Goal: Task Accomplishment & Management: Complete application form

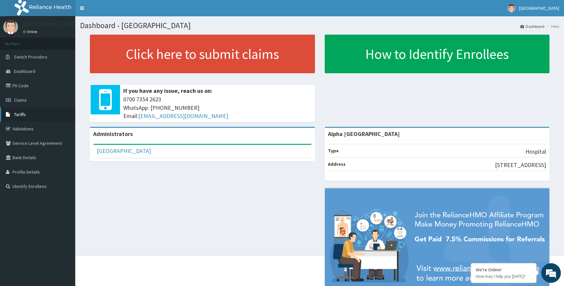
click at [19, 113] on span "Tariffs" at bounding box center [20, 114] width 12 height 6
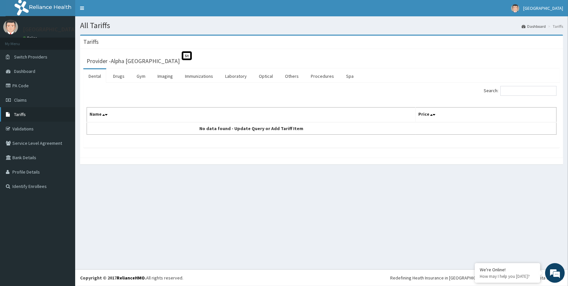
click at [23, 113] on span "Tariffs" at bounding box center [20, 114] width 12 height 6
click at [206, 77] on link "Immunizations" at bounding box center [199, 76] width 39 height 14
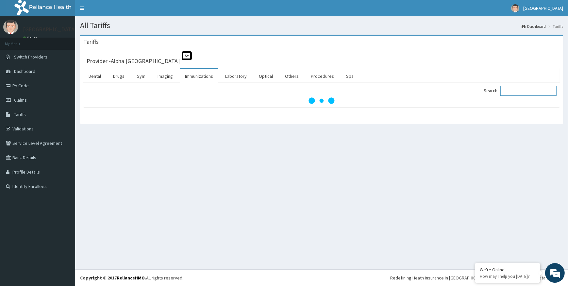
click at [524, 89] on input "Search:" at bounding box center [528, 91] width 56 height 10
type input "rota"
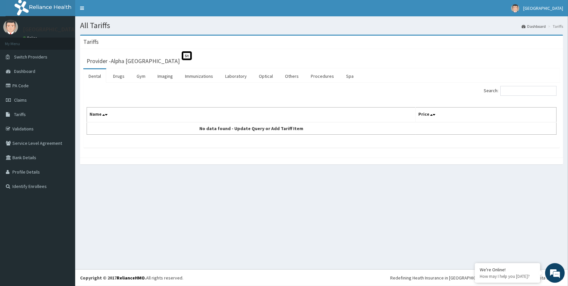
drag, startPoint x: 525, startPoint y: 96, endPoint x: 525, endPoint y: 91, distance: 5.6
click at [525, 95] on div "Search:" at bounding box center [442, 91] width 230 height 11
click at [525, 91] on input "Search:" at bounding box center [528, 91] width 56 height 10
type input "rota"
click at [202, 75] on link "Immunizations" at bounding box center [199, 76] width 39 height 14
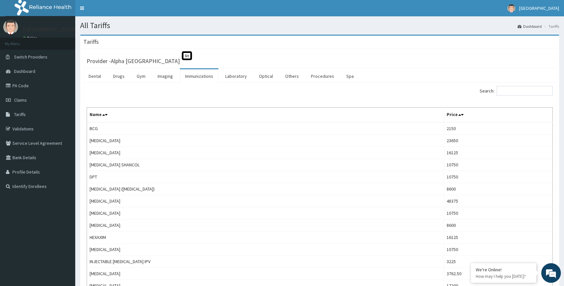
click at [499, 90] on label "Search:" at bounding box center [516, 91] width 73 height 10
click at [499, 90] on input "Search:" at bounding box center [524, 91] width 56 height 10
click at [507, 89] on input "Search:" at bounding box center [524, 91] width 56 height 10
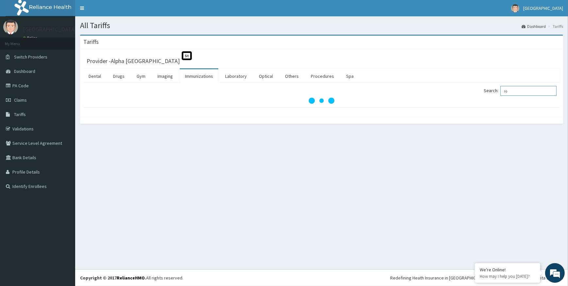
type input "r"
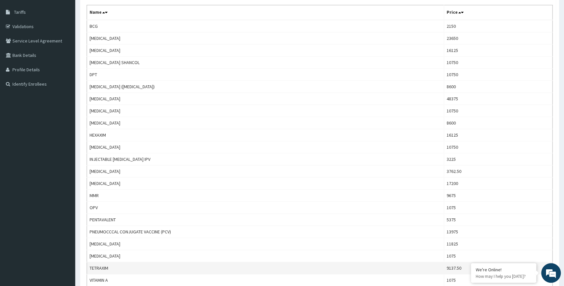
scroll to position [89, 0]
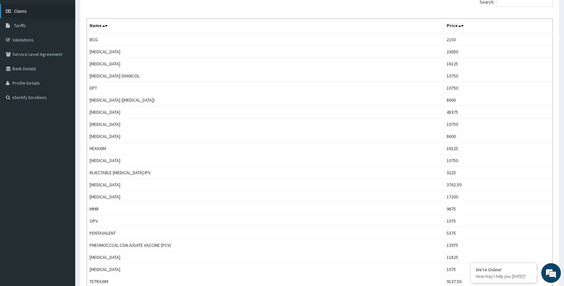
click at [26, 10] on span "Claims" at bounding box center [20, 11] width 13 height 6
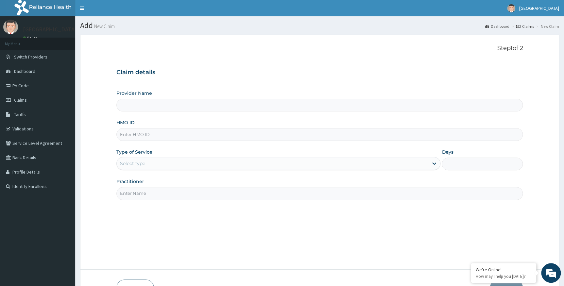
click at [138, 134] on input "HMO ID" at bounding box center [319, 134] width 407 height 13
click at [154, 105] on input "Provider Name" at bounding box center [319, 105] width 407 height 13
type input "Alpha [GEOGRAPHIC_DATA]"
click at [147, 132] on input "HMO ID" at bounding box center [319, 134] width 407 height 13
paste input "pes/10053/b"
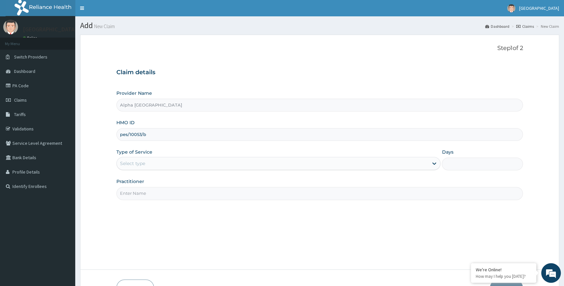
type input "pes/10053/b"
click at [145, 164] on div "Select type" at bounding box center [273, 163] width 312 height 10
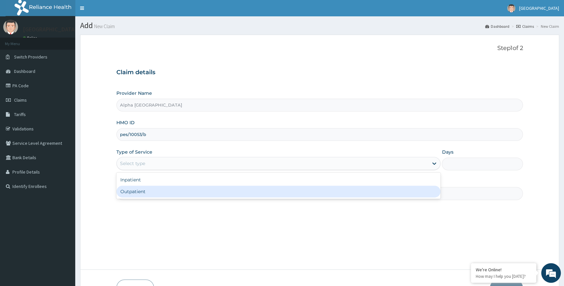
click at [134, 192] on div "Outpatient" at bounding box center [278, 192] width 324 height 12
type input "1"
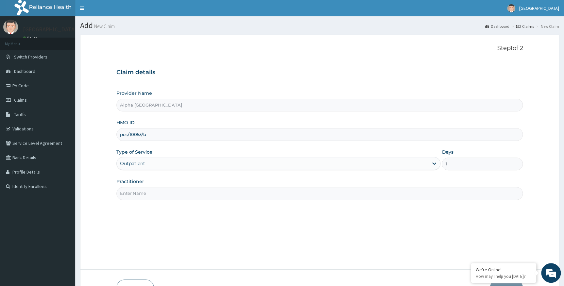
click at [135, 193] on input "Practitioner" at bounding box center [319, 193] width 407 height 13
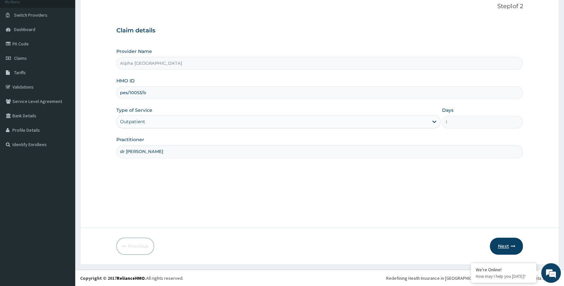
type input "dr ada"
click at [509, 247] on button "Next" at bounding box center [506, 246] width 33 height 17
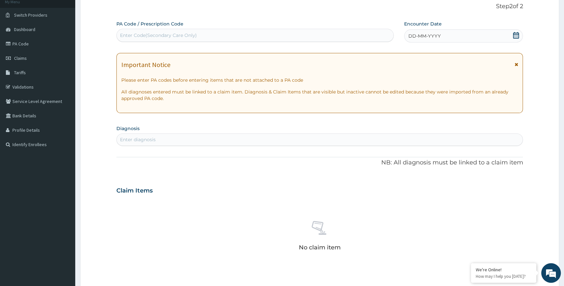
click at [206, 34] on div "Enter Code(Secondary Care Only)" at bounding box center [255, 35] width 277 height 10
paste input "PA/2F8769"
type input "PA/2F8769"
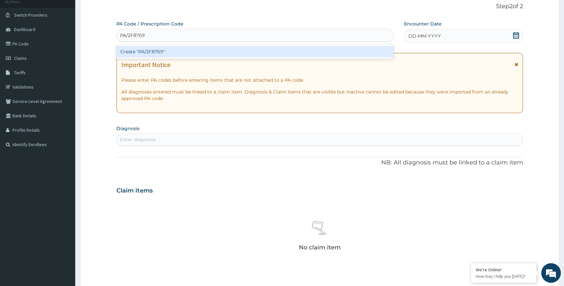
click at [175, 49] on div "Create "PA/2F8769"" at bounding box center [254, 52] width 277 height 12
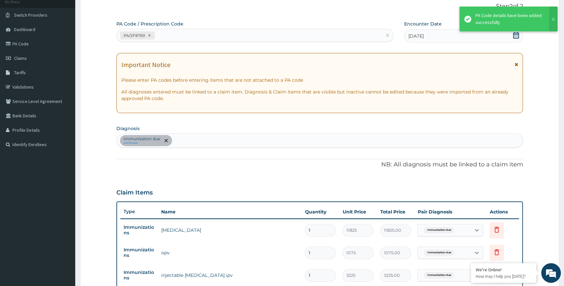
scroll to position [219, 0]
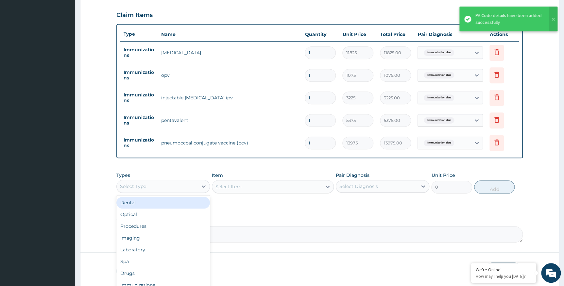
click at [151, 186] on div "Select Type" at bounding box center [157, 186] width 81 height 10
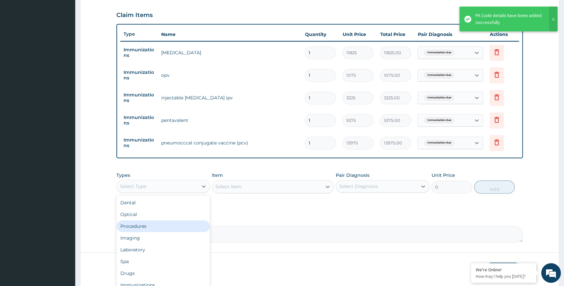
click at [134, 227] on div "Procedures" at bounding box center [162, 226] width 93 height 12
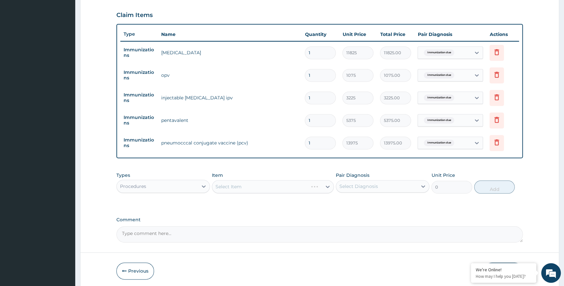
click at [254, 189] on div "Select Item" at bounding box center [273, 186] width 122 height 13
click at [255, 188] on div "Select Item" at bounding box center [273, 186] width 122 height 13
click at [252, 185] on div "Select Item" at bounding box center [273, 186] width 122 height 13
click at [251, 185] on div "Select Item" at bounding box center [273, 186] width 122 height 13
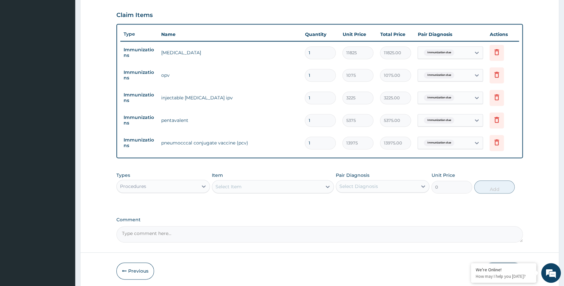
click at [251, 185] on div "Select Item" at bounding box center [267, 186] width 110 height 10
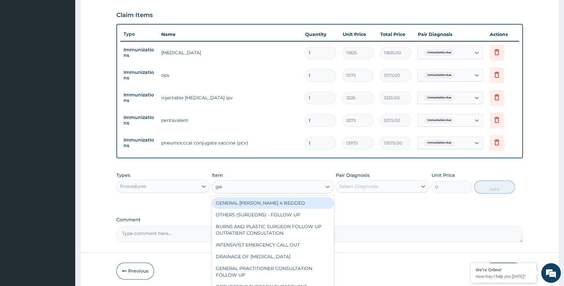
type input "gene"
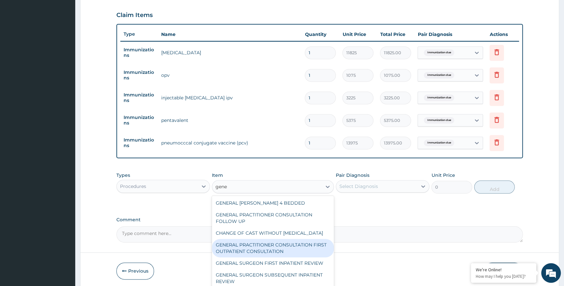
click at [235, 255] on div "GENERAL PRACTITIONER CONSULTATION FIRST OUTPATIENT CONSULTATION" at bounding box center [273, 248] width 122 height 18
type input "3547.5"
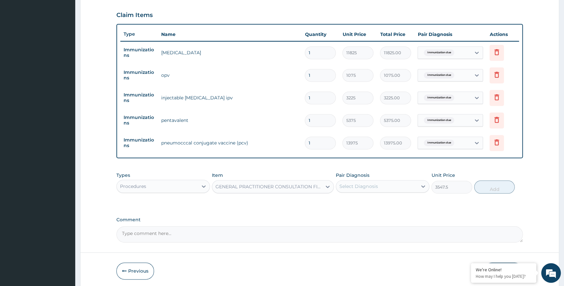
click at [394, 185] on div "Select Diagnosis" at bounding box center [376, 186] width 81 height 10
click at [371, 203] on label "Immunization due" at bounding box center [367, 202] width 43 height 7
checkbox input "true"
click at [484, 186] on button "Add" at bounding box center [494, 186] width 41 height 13
type input "0"
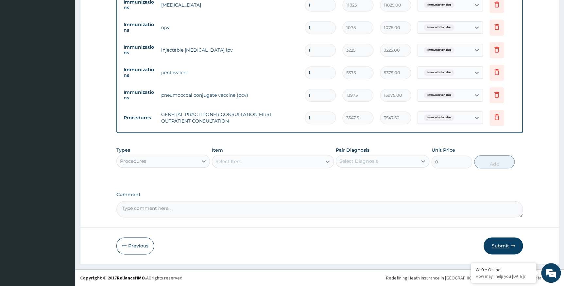
click at [502, 249] on button "Submit" at bounding box center [502, 245] width 39 height 17
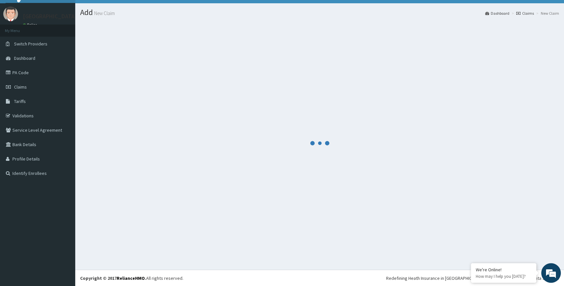
scroll to position [267, 0]
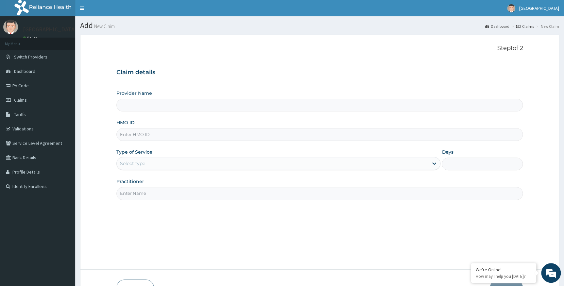
type input "Alpha [GEOGRAPHIC_DATA]"
click at [158, 137] on input "HMO ID" at bounding box center [319, 134] width 407 height 13
type input "osr/10021/b"
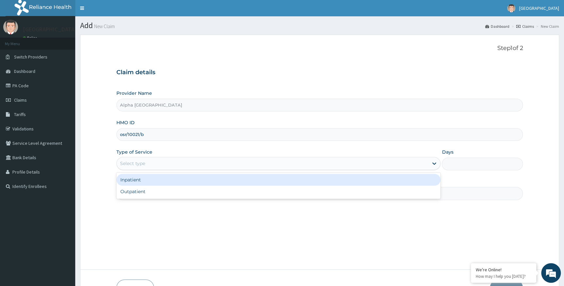
click at [177, 166] on div "Select type" at bounding box center [273, 163] width 312 height 10
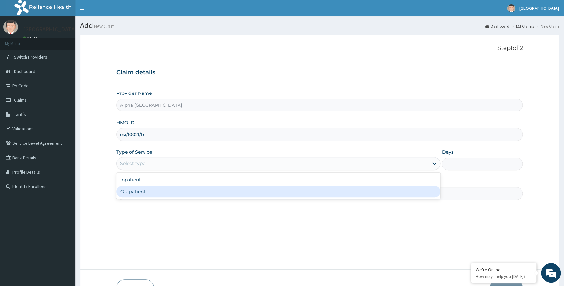
click at [157, 191] on div "Outpatient" at bounding box center [278, 192] width 324 height 12
type input "1"
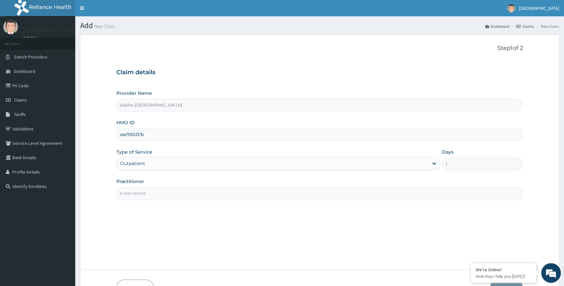
click at [217, 196] on input "Practitioner" at bounding box center [319, 193] width 407 height 13
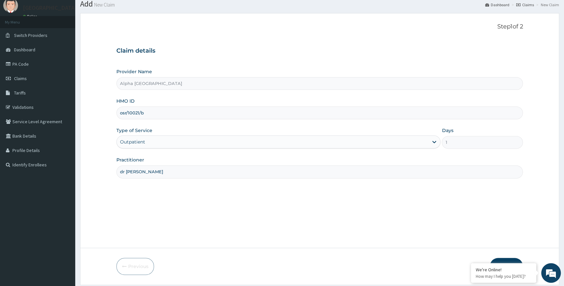
scroll to position [42, 0]
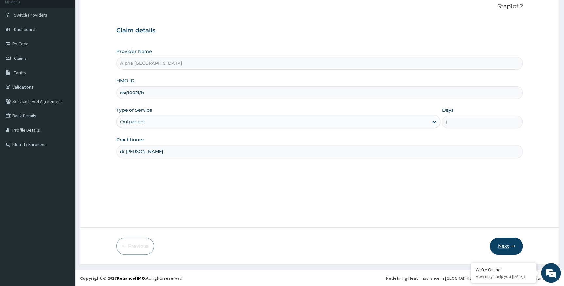
type input "dr chukwumati"
click at [504, 243] on button "Next" at bounding box center [506, 246] width 33 height 17
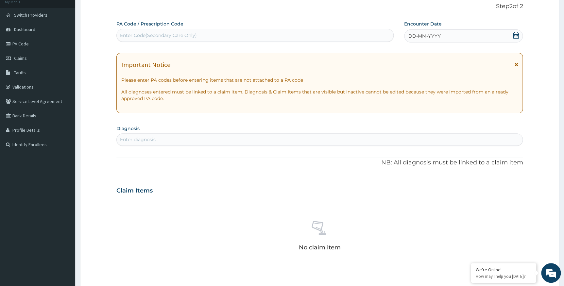
click at [435, 34] on span "DD-MM-YYYY" at bounding box center [424, 36] width 32 height 7
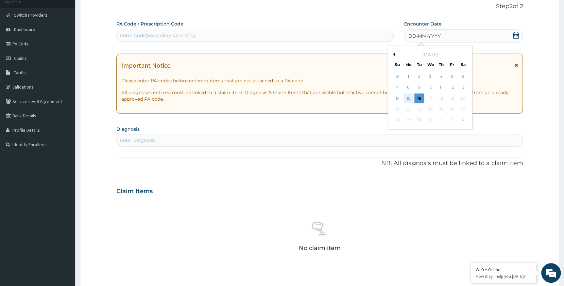
click at [408, 96] on div "15" at bounding box center [408, 98] width 10 height 10
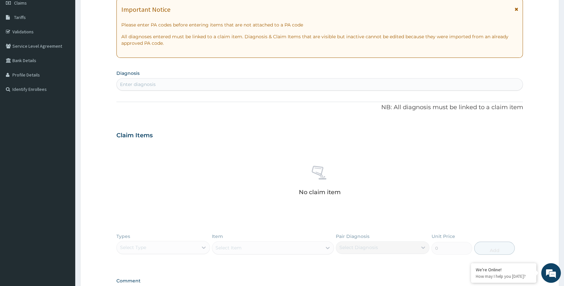
scroll to position [101, 0]
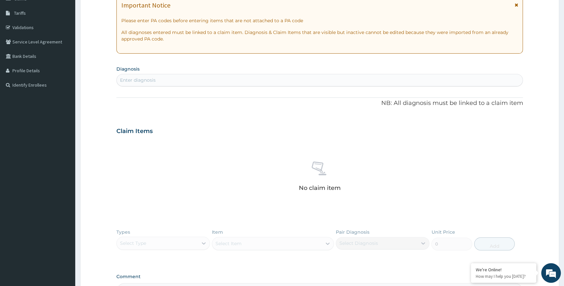
click at [296, 77] on div "Enter diagnosis" at bounding box center [320, 80] width 406 height 10
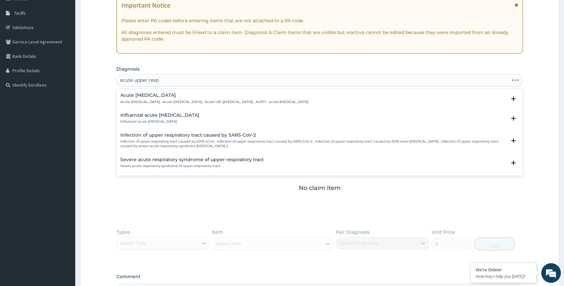
type input "acute upper respi"
click at [191, 93] on h4 "Acute upper respiratory infection" at bounding box center [214, 95] width 188 height 5
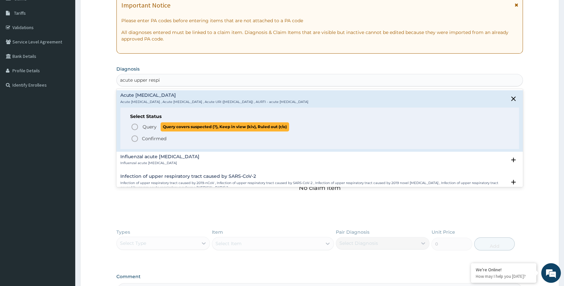
click at [150, 127] on span "Query" at bounding box center [150, 127] width 14 height 7
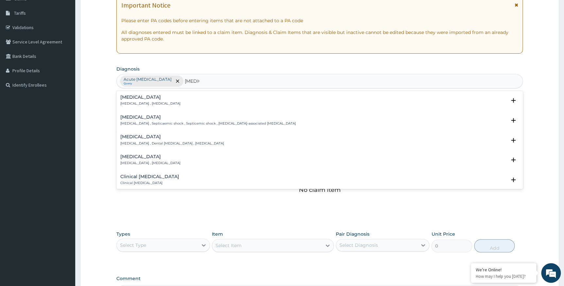
type input "sepsis,"
click at [140, 102] on p "Systemic infection , Sepsis" at bounding box center [150, 103] width 60 height 5
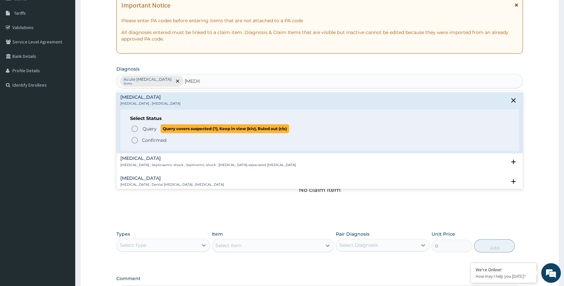
click at [152, 131] on span "Query" at bounding box center [150, 129] width 14 height 7
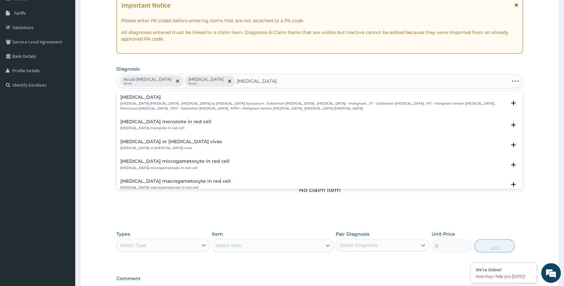
type input "plasmodium falcip"
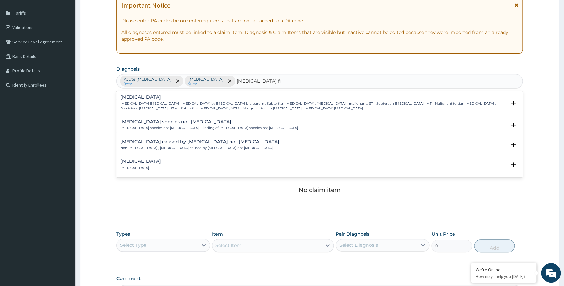
click at [176, 103] on p "Falciparum malaria , Malignant tertian malaria , Malaria by Plasmodium falcipar…" at bounding box center [313, 105] width 386 height 9
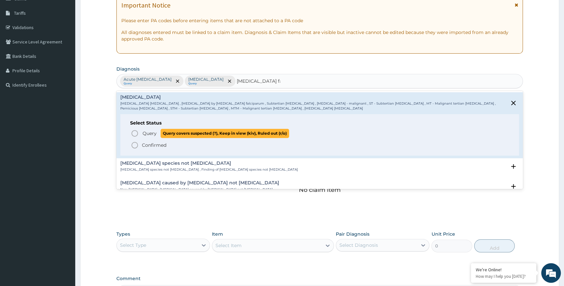
click at [155, 135] on span "Query" at bounding box center [150, 133] width 14 height 7
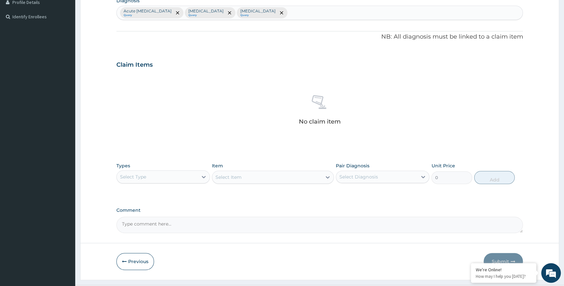
scroll to position [185, 0]
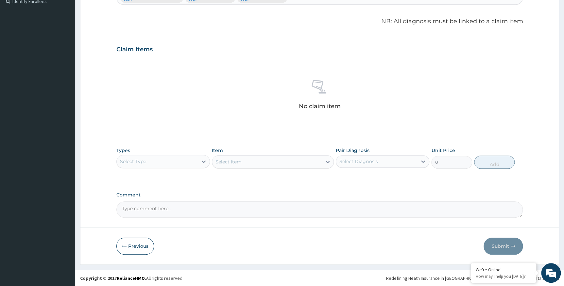
click at [169, 160] on div "Select Type" at bounding box center [157, 161] width 81 height 10
type input "pro"
click at [166, 179] on div "Procedures" at bounding box center [162, 178] width 93 height 12
click at [230, 163] on div "Select Item" at bounding box center [273, 161] width 122 height 13
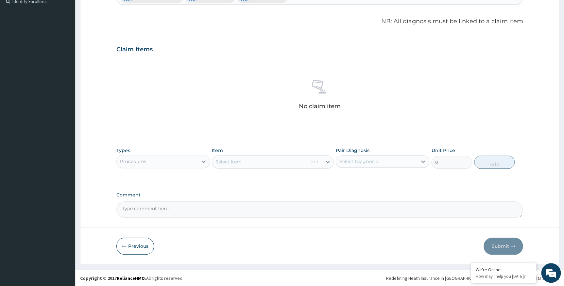
click at [229, 163] on div "Select Item" at bounding box center [273, 161] width 122 height 13
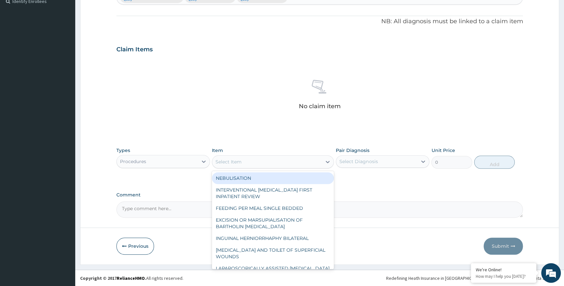
click at [230, 163] on div "Select Item" at bounding box center [228, 162] width 26 height 7
type input "general"
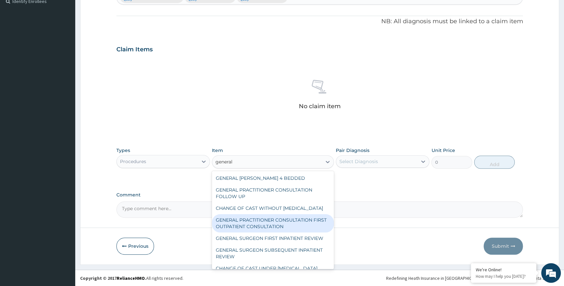
click at [283, 228] on div "GENERAL PRACTITIONER CONSULTATION FIRST OUTPATIENT CONSULTATION" at bounding box center [273, 223] width 122 height 18
type input "3547.5"
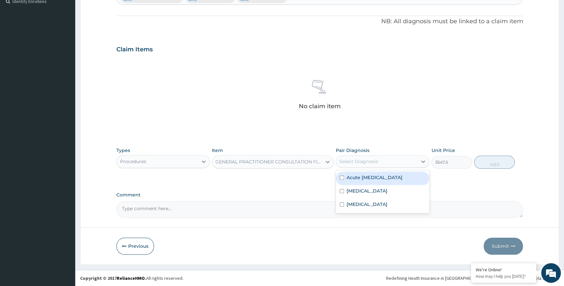
click at [351, 160] on div "Select Diagnosis" at bounding box center [358, 161] width 38 height 7
click at [373, 178] on label "Acute upper respiratory infection" at bounding box center [374, 177] width 56 height 7
checkbox input "true"
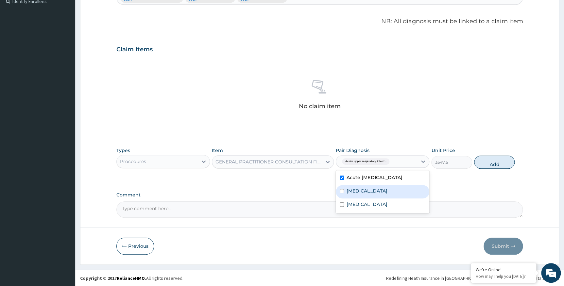
drag, startPoint x: 369, startPoint y: 190, endPoint x: 373, endPoint y: 199, distance: 9.7
click at [370, 193] on div "Sepsis" at bounding box center [382, 191] width 93 height 13
checkbox input "true"
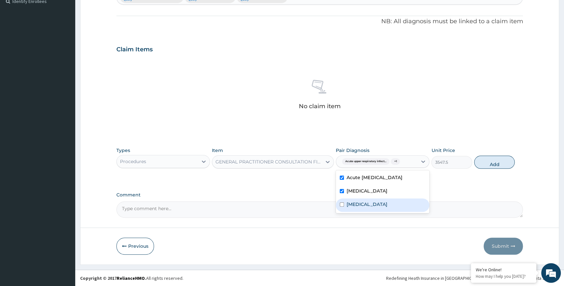
drag, startPoint x: 372, startPoint y: 203, endPoint x: 435, endPoint y: 190, distance: 64.6
click at [373, 203] on label "Falciparum malaria" at bounding box center [366, 204] width 41 height 7
checkbox input "true"
click at [485, 162] on button "Add" at bounding box center [494, 162] width 41 height 13
type input "0"
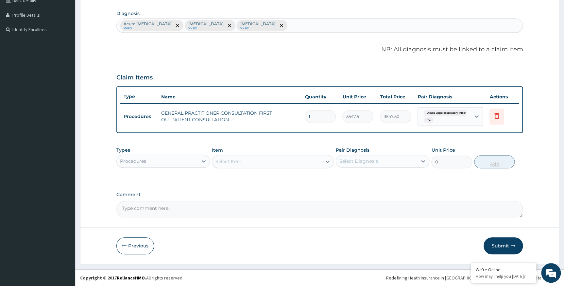
scroll to position [157, 0]
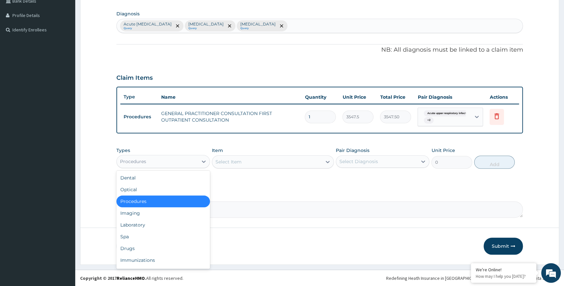
click at [174, 160] on div "Procedures" at bounding box center [157, 161] width 81 height 10
click at [142, 224] on div "Laboratory" at bounding box center [162, 225] width 93 height 12
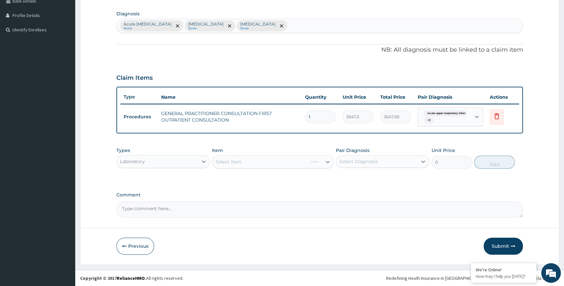
click at [255, 161] on div "Select Item" at bounding box center [273, 161] width 122 height 13
click at [254, 160] on div "Select Item" at bounding box center [273, 161] width 122 height 13
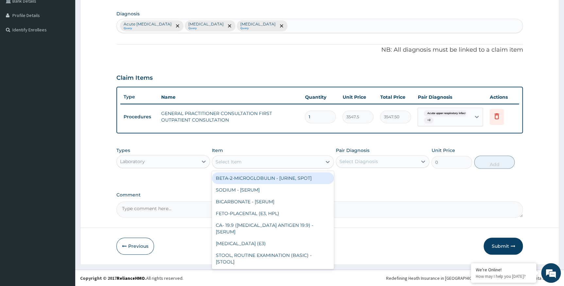
click at [254, 160] on div "Select Item" at bounding box center [267, 162] width 110 height 10
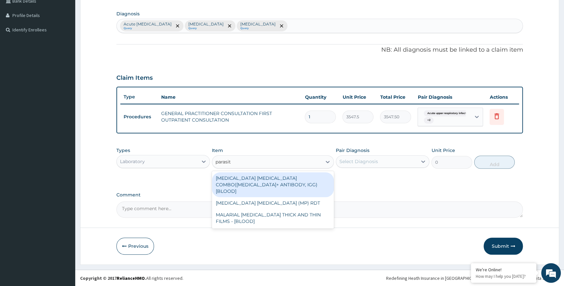
type input "parasite"
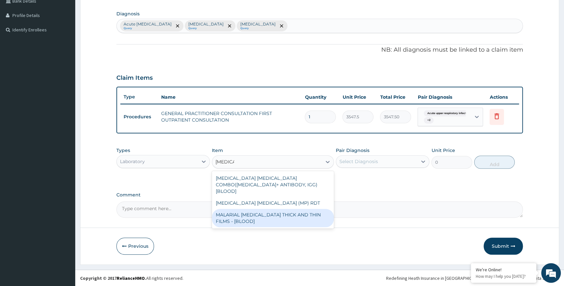
click at [230, 210] on div "MALARIAL PARASITE THICK AND THIN FILMS - [BLOOD]" at bounding box center [273, 218] width 122 height 18
type input "1612.5"
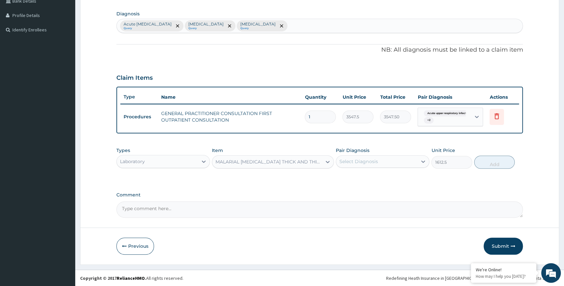
click at [371, 160] on div "Select Diagnosis" at bounding box center [358, 161] width 38 height 7
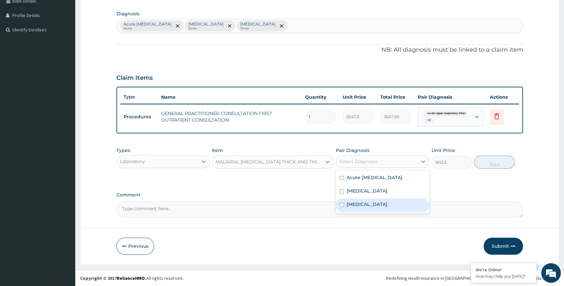
click at [363, 204] on label "Falciparum malaria" at bounding box center [366, 204] width 41 height 7
checkbox input "true"
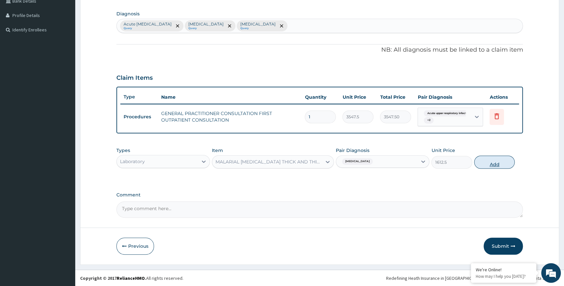
click at [491, 161] on button "Add" at bounding box center [494, 162] width 41 height 13
type input "0"
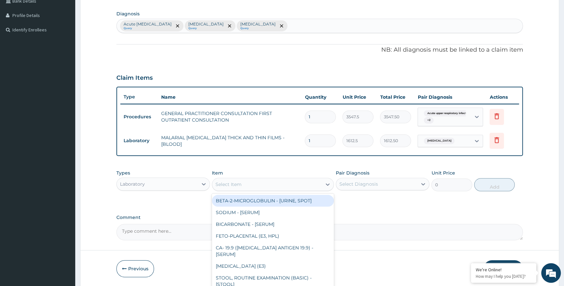
click at [239, 182] on div "Select Item" at bounding box center [228, 184] width 26 height 7
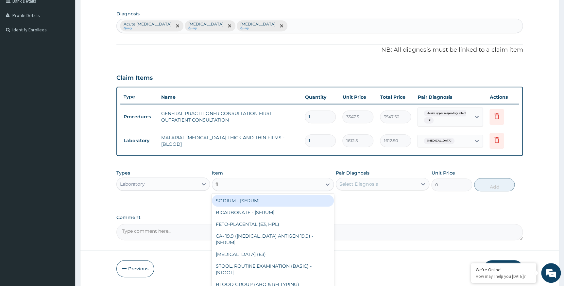
type input "fbc"
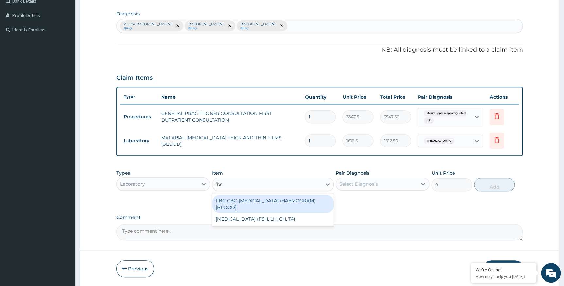
click at [265, 206] on div "FBC CBC-COMPLETE BLOOD COUNT (HAEMOGRAM) - [BLOOD]" at bounding box center [273, 204] width 122 height 18
type input "4300"
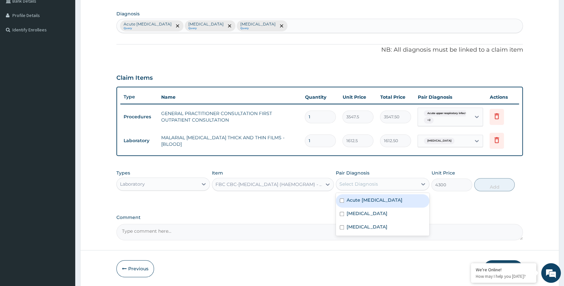
click at [374, 185] on div "Select Diagnosis" at bounding box center [358, 184] width 38 height 7
drag, startPoint x: 371, startPoint y: 199, endPoint x: 373, endPoint y: 202, distance: 3.4
click at [371, 201] on label "Acute upper respiratory infection" at bounding box center [374, 200] width 56 height 7
checkbox input "true"
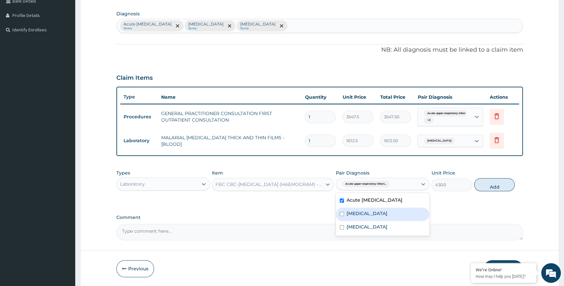
drag, startPoint x: 366, startPoint y: 216, endPoint x: 429, endPoint y: 200, distance: 64.6
click at [372, 216] on div "Sepsis" at bounding box center [382, 214] width 93 height 13
checkbox input "true"
click at [493, 179] on button "Add" at bounding box center [494, 184] width 41 height 13
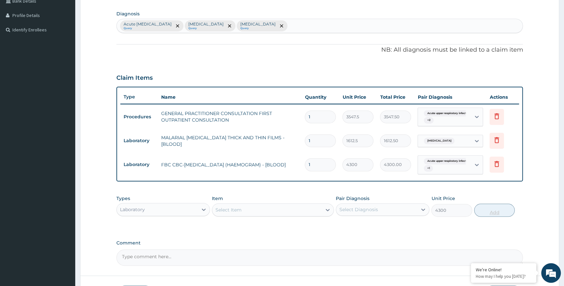
type input "0"
click at [188, 206] on div "Laboratory" at bounding box center [157, 209] width 81 height 10
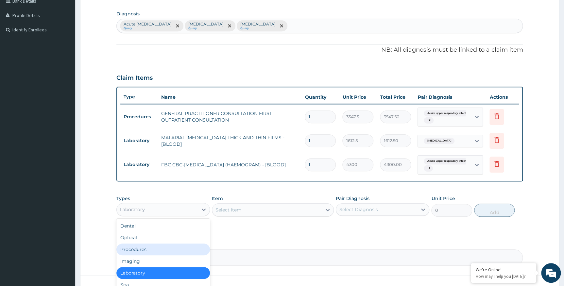
scroll to position [22, 0]
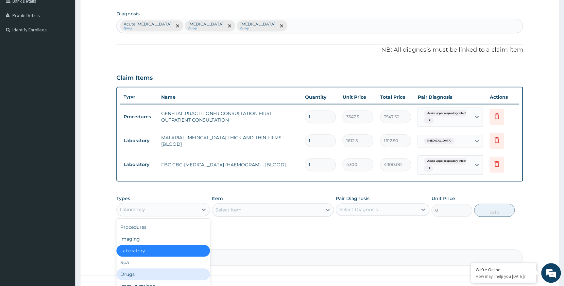
click at [137, 269] on div "Drugs" at bounding box center [162, 274] width 93 height 12
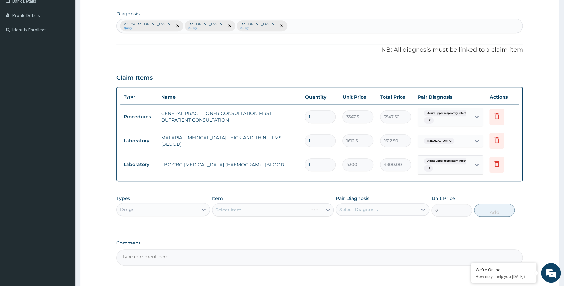
click at [260, 208] on div "Select Item" at bounding box center [273, 209] width 122 height 13
click at [262, 208] on div "Select Item" at bounding box center [273, 209] width 122 height 13
click at [257, 209] on div "Select Item" at bounding box center [273, 209] width 122 height 13
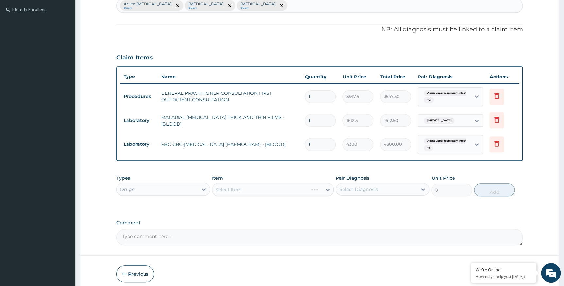
scroll to position [204, 0]
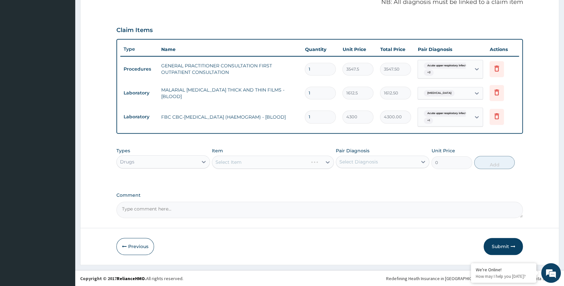
click at [244, 161] on div "Select Item" at bounding box center [273, 162] width 122 height 13
click at [236, 161] on div "Select Item" at bounding box center [273, 162] width 122 height 13
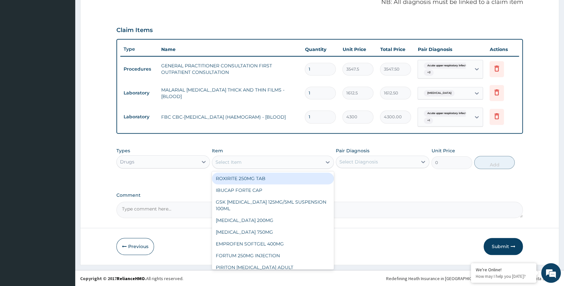
click at [236, 161] on div "Select Item" at bounding box center [228, 162] width 26 height 7
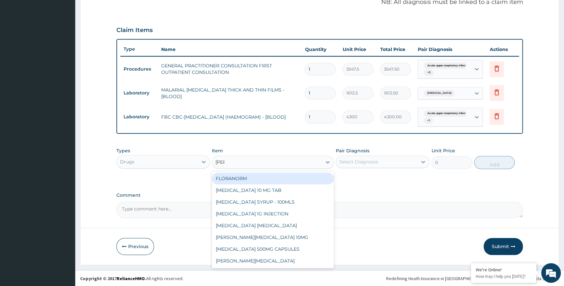
type input "lorat"
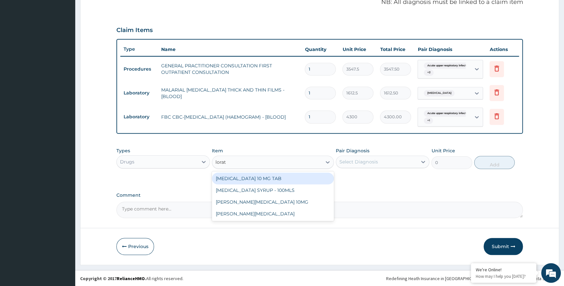
click at [253, 176] on div "LORATADINE 10 MG TAB" at bounding box center [273, 179] width 122 height 12
type input "59.12500000000001"
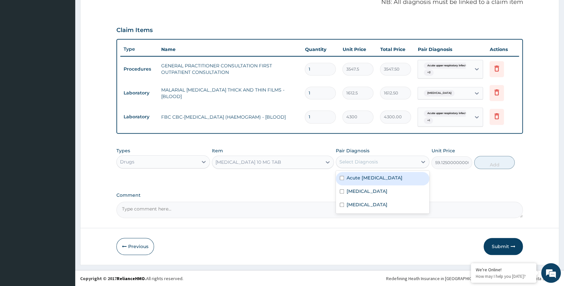
click at [346, 160] on div "Select Diagnosis" at bounding box center [358, 162] width 38 height 7
click at [358, 180] on label "Acute upper respiratory infection" at bounding box center [374, 178] width 56 height 7
checkbox input "true"
click at [498, 161] on button "Add" at bounding box center [494, 162] width 41 height 13
type input "0"
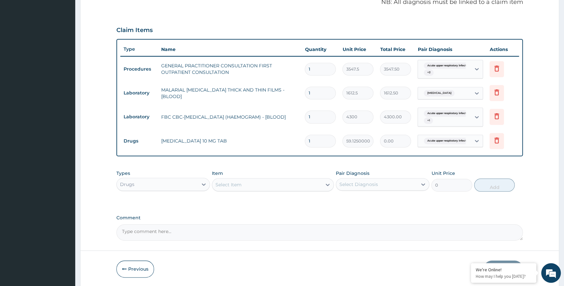
type input "0.00"
click at [495, 139] on icon at bounding box center [496, 140] width 5 height 6
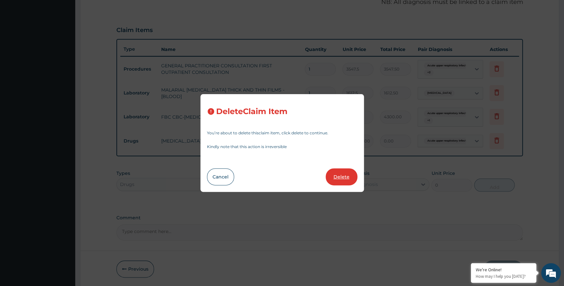
click at [344, 179] on button "Delete" at bounding box center [342, 176] width 32 height 17
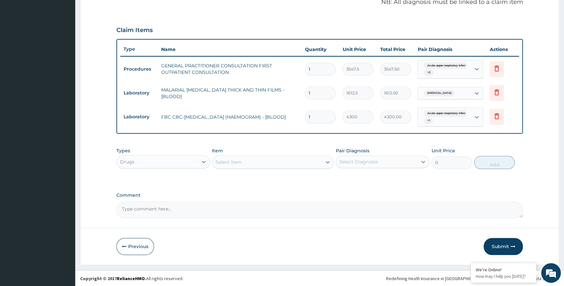
click at [225, 162] on div "Select Item" at bounding box center [228, 162] width 26 height 7
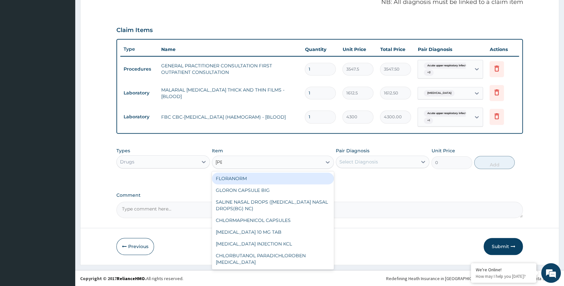
type input "lorat"
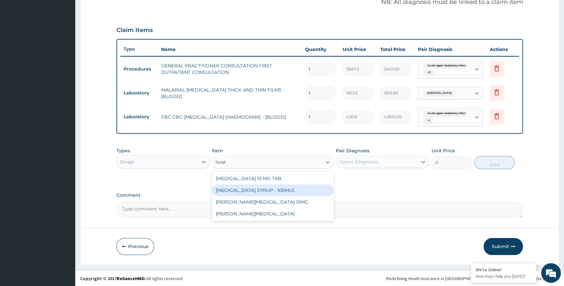
click at [244, 193] on div "LORATADINE SYRUP - 100MLS" at bounding box center [273, 190] width 122 height 12
type input "1182.5"
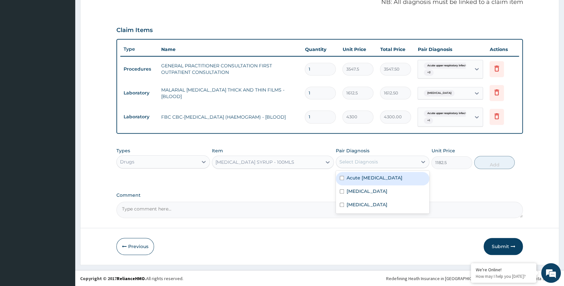
click at [359, 161] on div "Select Diagnosis" at bounding box center [358, 162] width 38 height 7
click at [357, 178] on label "Acute upper respiratory infection" at bounding box center [374, 178] width 56 height 7
checkbox input "true"
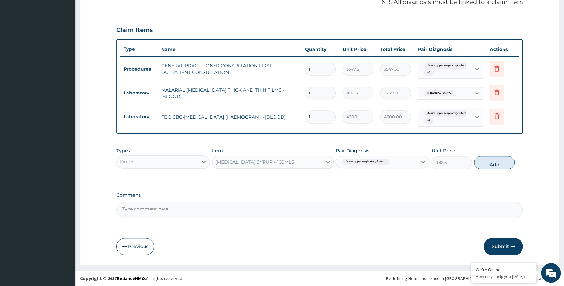
click at [497, 164] on button "Add" at bounding box center [494, 162] width 41 height 13
type input "0"
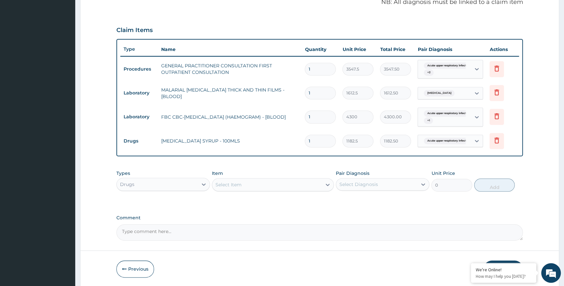
scroll to position [227, 0]
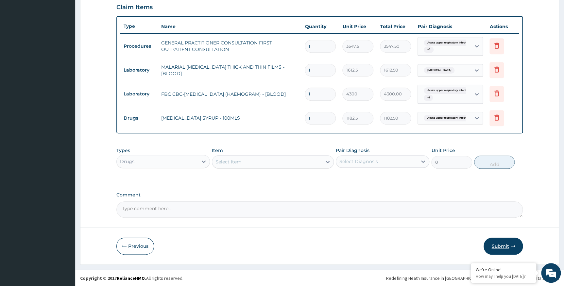
click at [495, 245] on button "Submit" at bounding box center [502, 246] width 39 height 17
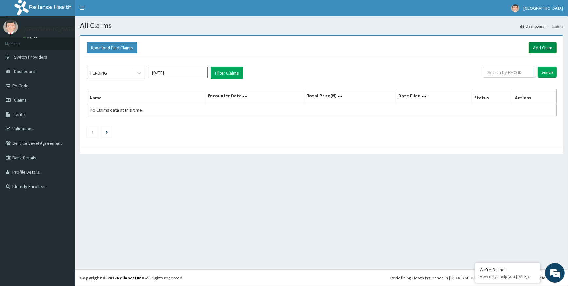
click at [537, 46] on link "Add Claim" at bounding box center [543, 47] width 28 height 11
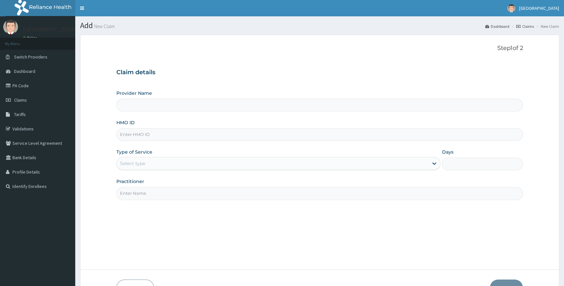
click at [185, 104] on input "Provider Name" at bounding box center [319, 105] width 407 height 13
type input "Alpha [GEOGRAPHIC_DATA]"
click at [185, 134] on input "HMO ID" at bounding box center [319, 134] width 407 height 13
type input "osr/10021/a"
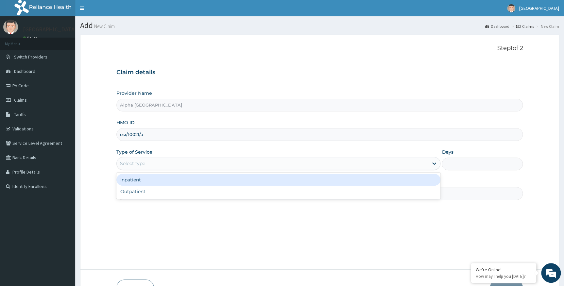
click at [153, 162] on div "Select type" at bounding box center [273, 163] width 312 height 10
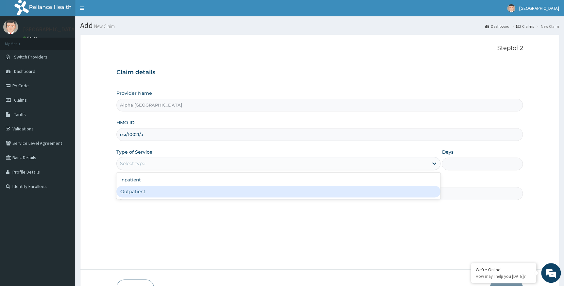
click at [145, 193] on div "Outpatient" at bounding box center [278, 192] width 324 height 12
type input "1"
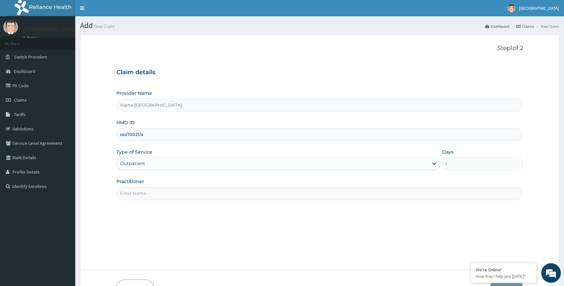
click at [192, 196] on input "Practitioner" at bounding box center [319, 193] width 407 height 13
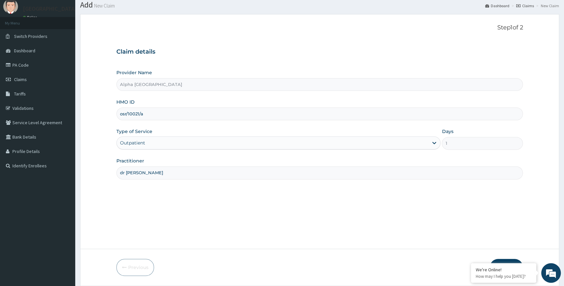
scroll to position [42, 0]
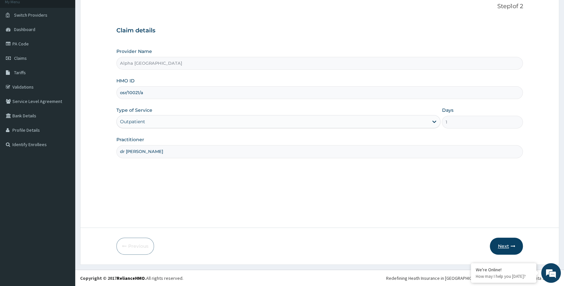
type input "dr chukwumati"
click at [505, 241] on button "Next" at bounding box center [506, 246] width 33 height 17
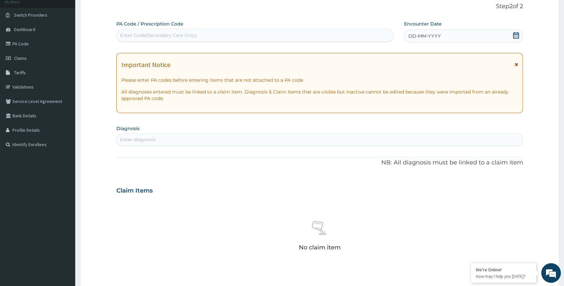
click at [450, 37] on div "DD-MM-YYYY" at bounding box center [463, 35] width 119 height 13
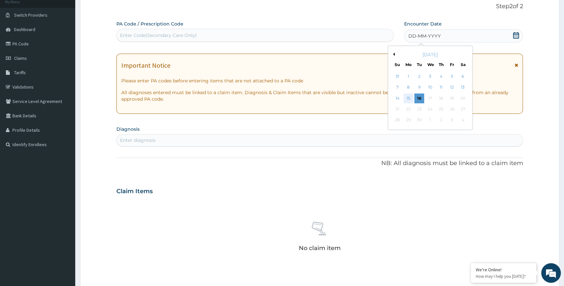
click at [409, 98] on div "15" at bounding box center [408, 98] width 10 height 10
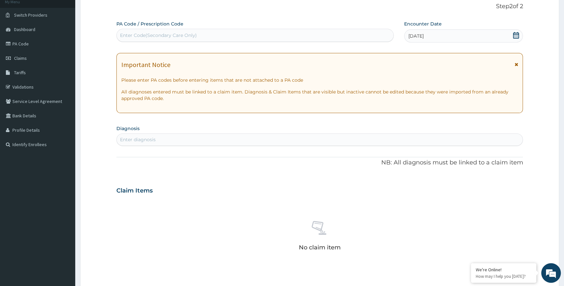
click at [180, 140] on div "Enter diagnosis" at bounding box center [320, 139] width 406 height 10
click at [201, 136] on div "Enter diagnosis" at bounding box center [320, 139] width 406 height 10
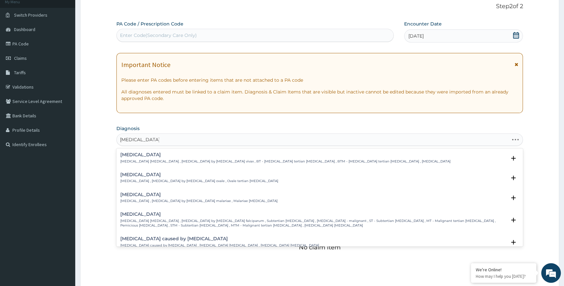
type input "plasmodium falci"
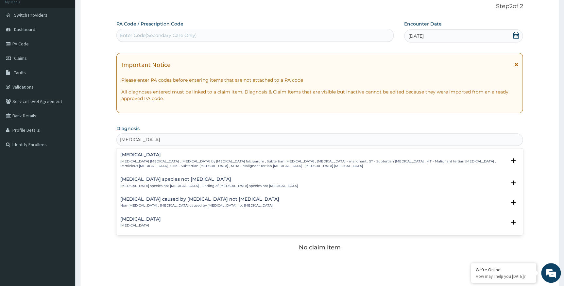
click at [176, 162] on p "Falciparum malaria , Malignant tertian malaria , Malaria by Plasmodium falcipar…" at bounding box center [313, 163] width 386 height 9
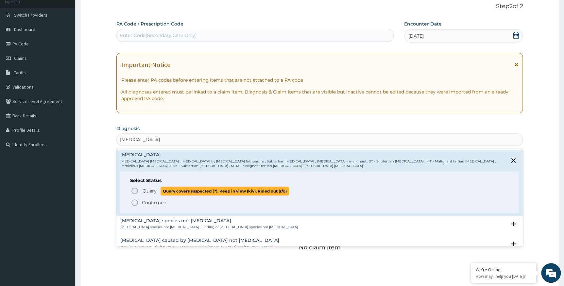
click at [158, 190] on p "Query Query covers suspected (?), Keep in view (kiv), Ruled out (r/o)" at bounding box center [215, 191] width 147 height 9
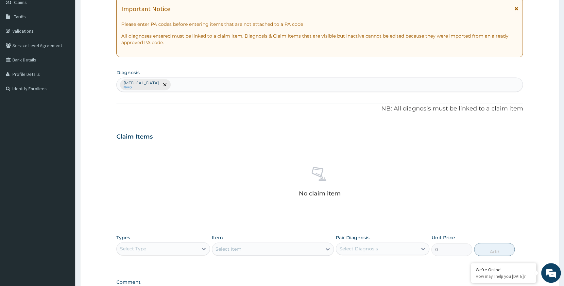
scroll to position [101, 0]
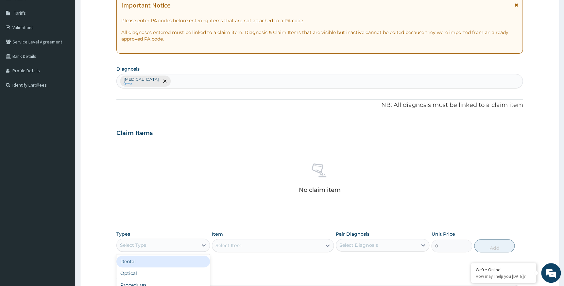
click at [173, 242] on div "Select Type" at bounding box center [157, 245] width 81 height 10
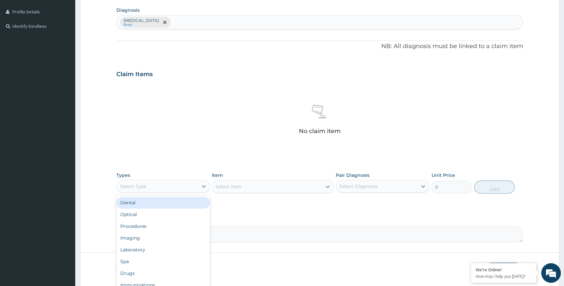
scroll to position [160, 0]
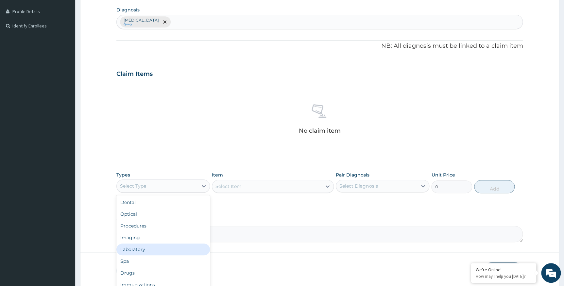
click at [133, 244] on div "Laboratory" at bounding box center [162, 250] width 93 height 12
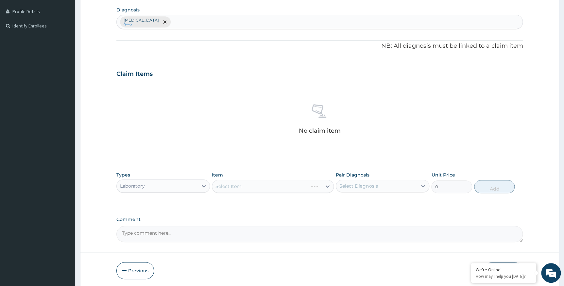
click at [249, 187] on div "Select Item" at bounding box center [273, 186] width 122 height 13
click at [254, 185] on div "Select Item" at bounding box center [273, 186] width 122 height 13
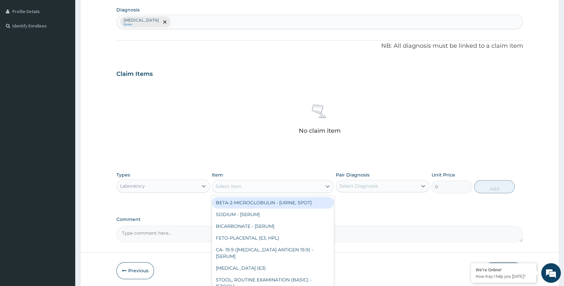
click at [254, 185] on div "Select Item" at bounding box center [267, 186] width 110 height 10
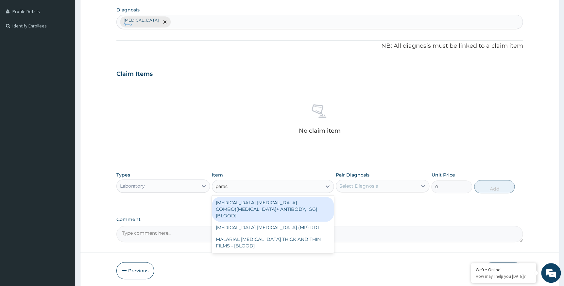
type input "parasi"
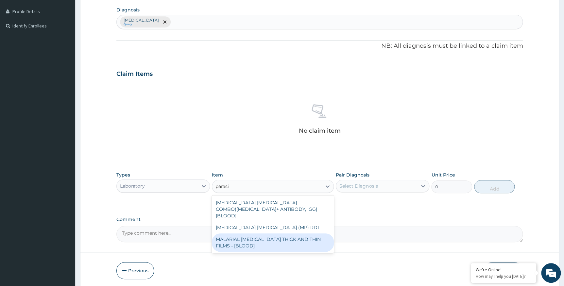
click at [256, 235] on div "MALARIAL PARASITE THICK AND THIN FILMS - [BLOOD]" at bounding box center [273, 242] width 122 height 18
type input "1612.5"
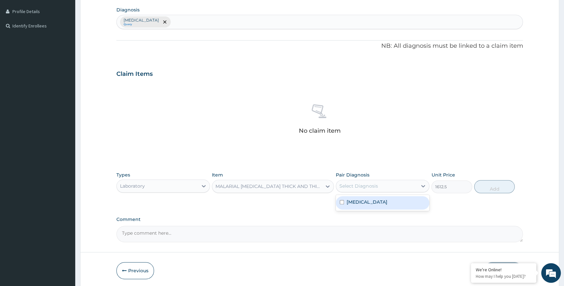
click at [404, 188] on div "Select Diagnosis" at bounding box center [376, 186] width 81 height 10
click at [385, 200] on label "Falciparum malaria" at bounding box center [366, 202] width 41 height 7
checkbox input "true"
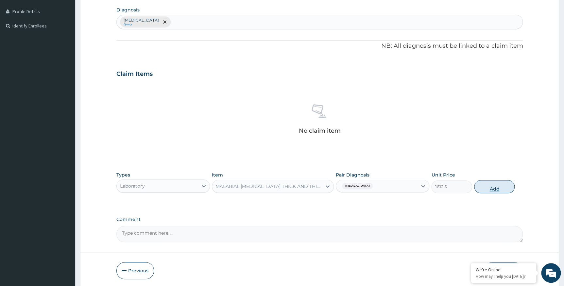
click at [487, 187] on button "Add" at bounding box center [494, 186] width 41 height 13
type input "0"
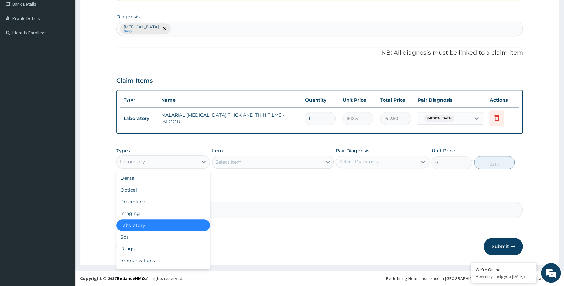
click at [175, 165] on div "Laboratory" at bounding box center [157, 162] width 81 height 10
click at [161, 203] on div "Procedures" at bounding box center [162, 202] width 93 height 12
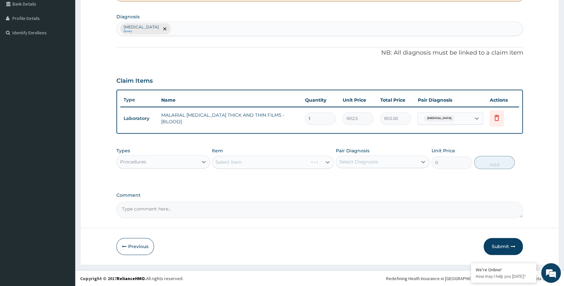
click at [226, 163] on div "Select Item" at bounding box center [273, 162] width 122 height 13
click at [231, 160] on div "Select Item" at bounding box center [273, 162] width 122 height 13
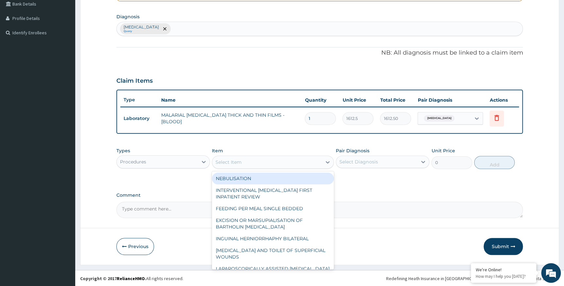
click at [233, 161] on div "Select Item" at bounding box center [228, 162] width 26 height 7
type input "genera"
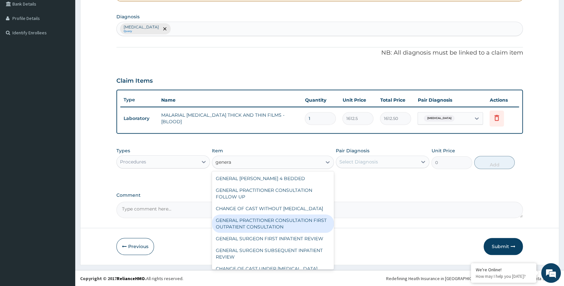
click at [259, 228] on div "GENERAL PRACTITIONER CONSULTATION FIRST OUTPATIENT CONSULTATION" at bounding box center [273, 223] width 122 height 18
type input "3547.5"
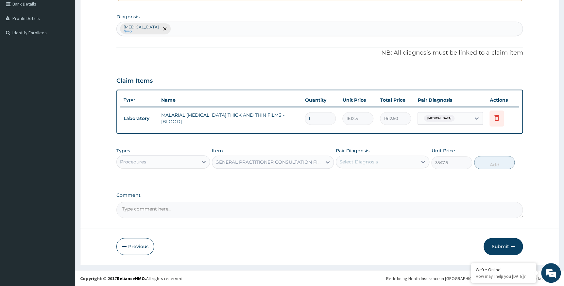
click at [366, 166] on div "Select Diagnosis" at bounding box center [376, 162] width 81 height 10
click at [369, 178] on label "Falciparum malaria" at bounding box center [366, 178] width 41 height 7
checkbox input "true"
click at [494, 165] on button "Add" at bounding box center [494, 162] width 41 height 13
type input "0"
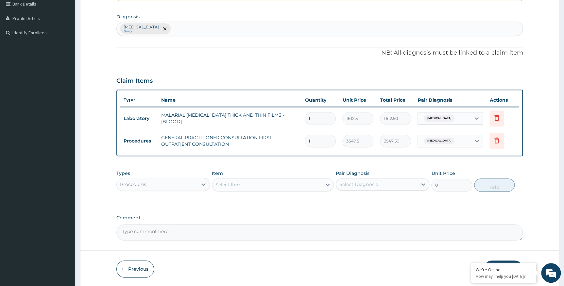
click at [192, 28] on div "[MEDICAL_DATA] Query" at bounding box center [320, 29] width 406 height 14
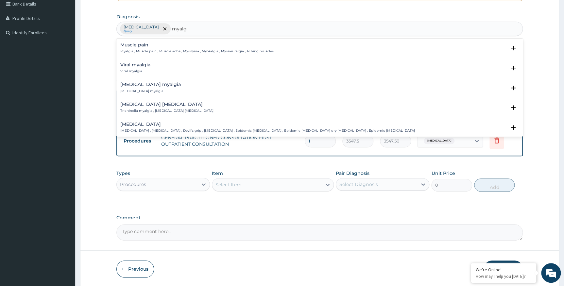
type input "myalgia"
click at [146, 47] on div "Muscle pain Myalgia , Muscle pain , Muscle ache , Myodynia , Myosalgia , Myoneu…" at bounding box center [196, 47] width 153 height 11
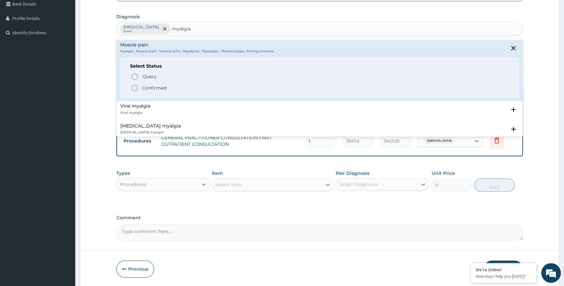
click at [159, 87] on p "Confirmed" at bounding box center [154, 88] width 25 height 7
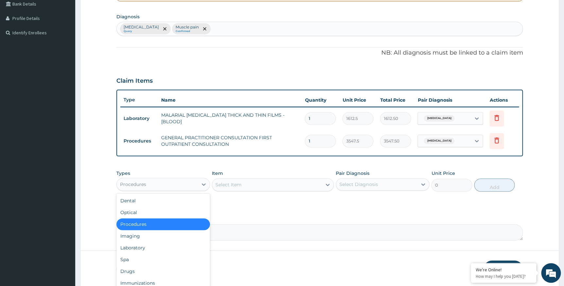
click at [174, 182] on div "Procedures" at bounding box center [157, 184] width 81 height 10
click at [136, 267] on div "Drugs" at bounding box center [162, 271] width 93 height 12
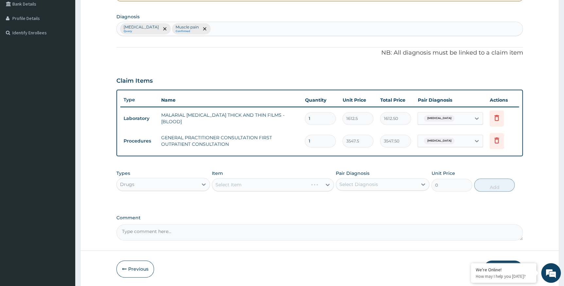
click at [226, 187] on div "Select Item" at bounding box center [273, 184] width 122 height 13
click at [238, 183] on div "Select Item" at bounding box center [273, 184] width 122 height 13
click at [239, 183] on div "Select Item" at bounding box center [273, 184] width 122 height 13
click at [258, 185] on div "Select Item" at bounding box center [273, 184] width 122 height 13
click at [260, 184] on div "Select Item" at bounding box center [273, 184] width 122 height 13
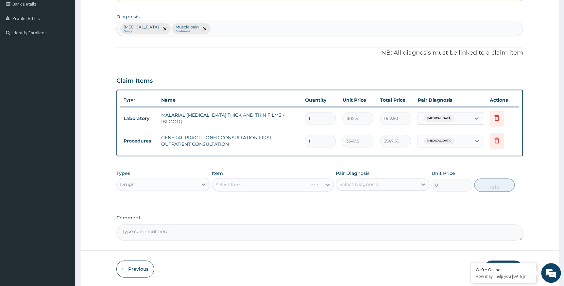
click at [257, 185] on div "Select Item" at bounding box center [273, 184] width 122 height 13
click at [255, 185] on div "Select Item" at bounding box center [273, 184] width 122 height 13
click at [256, 185] on div "Select Item" at bounding box center [273, 184] width 122 height 13
click at [236, 186] on div "Select Item" at bounding box center [273, 184] width 122 height 13
click at [240, 187] on div "Select Item" at bounding box center [273, 184] width 122 height 13
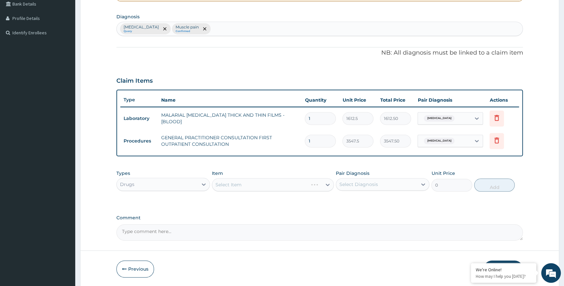
click at [247, 183] on div "Select Item" at bounding box center [273, 184] width 122 height 13
click at [254, 181] on div "Select Item" at bounding box center [273, 184] width 122 height 13
click at [249, 186] on div "Select Item" at bounding box center [273, 184] width 122 height 13
click at [328, 185] on div "Select Item" at bounding box center [273, 184] width 122 height 13
click at [327, 186] on div "Select Item" at bounding box center [273, 184] width 122 height 13
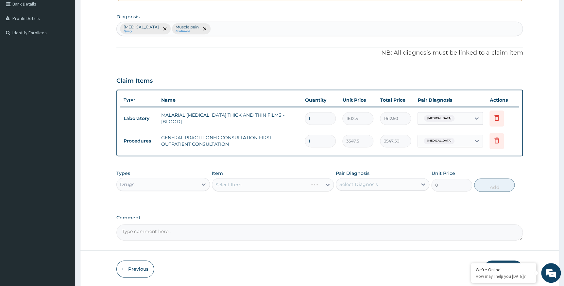
click at [304, 182] on div "Select Item" at bounding box center [273, 184] width 122 height 13
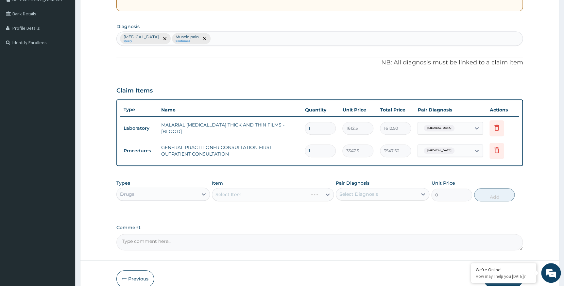
scroll to position [148, 0]
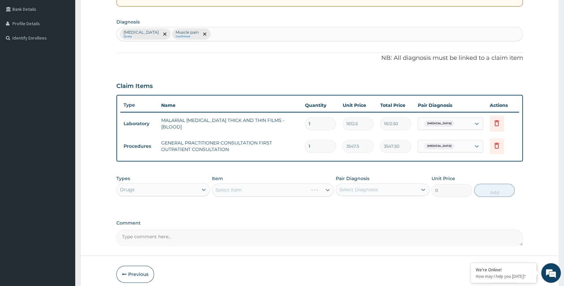
click at [235, 187] on div "Select Item" at bounding box center [273, 189] width 122 height 13
click at [262, 190] on div "Select Item" at bounding box center [273, 189] width 122 height 13
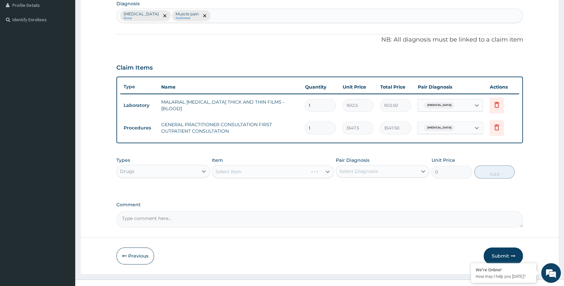
scroll to position [177, 0]
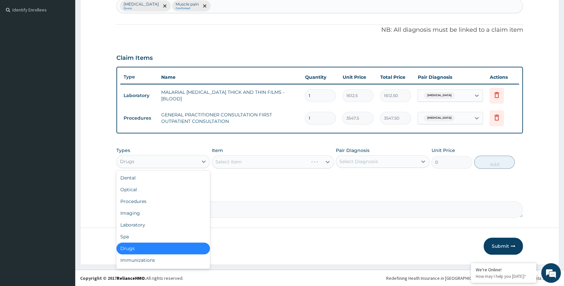
click at [148, 162] on div "Drugs" at bounding box center [157, 161] width 81 height 10
click at [137, 176] on div "Dental" at bounding box center [162, 178] width 93 height 12
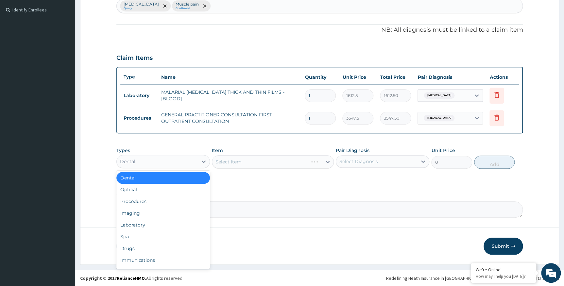
click at [164, 159] on div "Dental" at bounding box center [157, 161] width 81 height 10
click at [129, 249] on div "Drugs" at bounding box center [162, 249] width 93 height 12
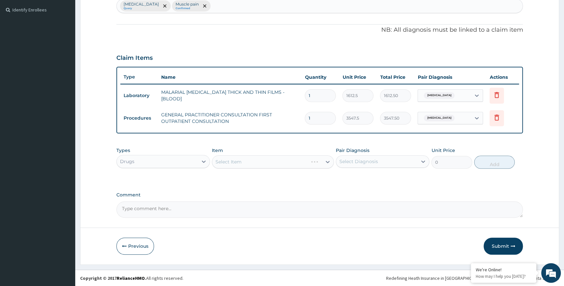
click at [252, 162] on div "Select Item" at bounding box center [273, 161] width 122 height 13
click at [255, 160] on div "Select Item" at bounding box center [273, 161] width 122 height 13
click at [285, 160] on div "Select Item" at bounding box center [273, 161] width 122 height 13
click at [237, 160] on div "Select Item" at bounding box center [273, 161] width 122 height 13
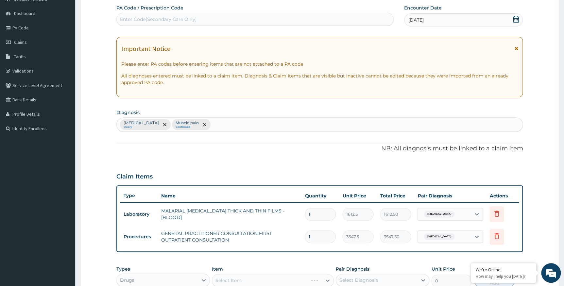
scroll to position [0, 0]
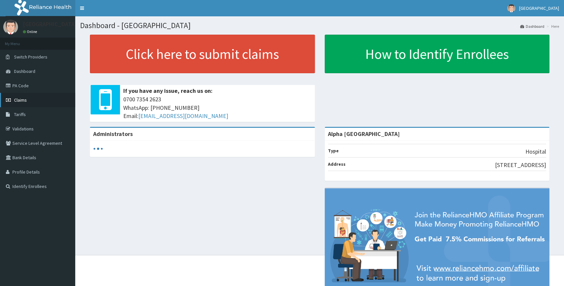
click at [19, 98] on span "Claims" at bounding box center [20, 100] width 13 height 6
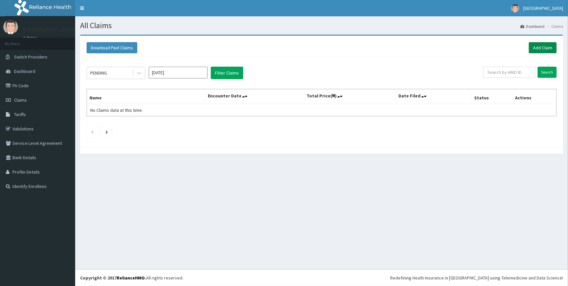
click at [533, 49] on link "Add Claim" at bounding box center [543, 47] width 28 height 11
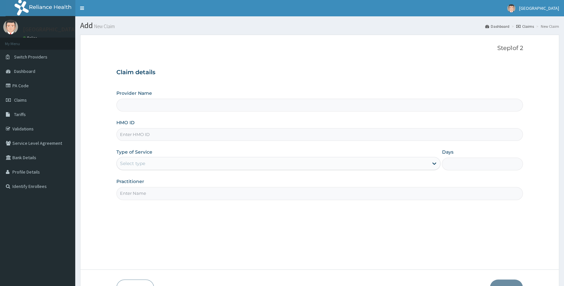
click at [159, 104] on input "Provider Name" at bounding box center [319, 105] width 407 height 13
type input "Alpha Gorretti Hospital"
click at [154, 132] on input "HMO ID" at bounding box center [319, 134] width 407 height 13
type input "osr/10021/a"
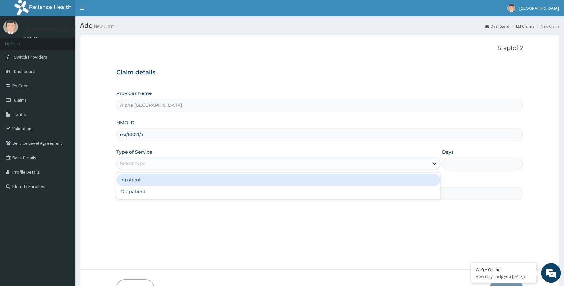
click at [145, 163] on div "Select type" at bounding box center [273, 163] width 312 height 10
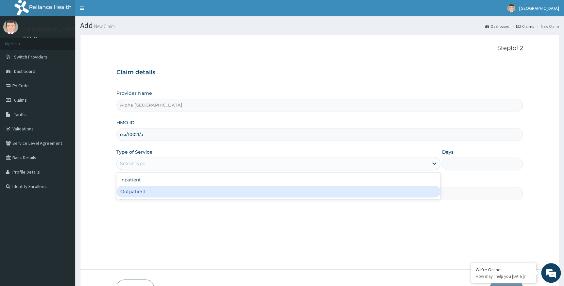
click at [141, 194] on div "Outpatient" at bounding box center [278, 192] width 324 height 12
type input "1"
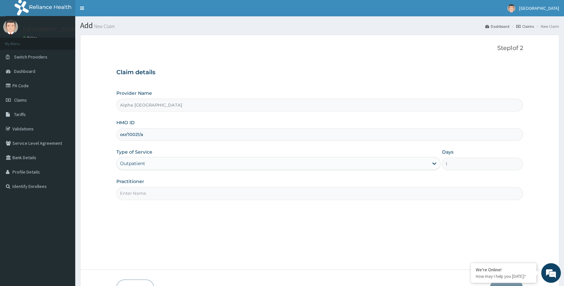
click at [143, 195] on input "Practitioner" at bounding box center [319, 193] width 407 height 13
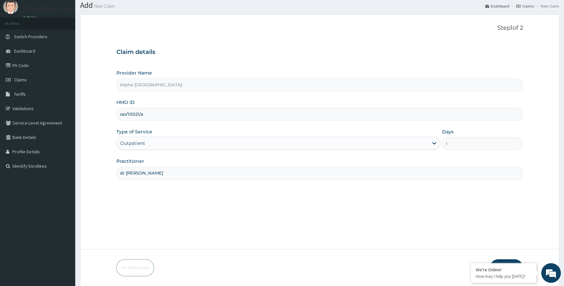
scroll to position [42, 0]
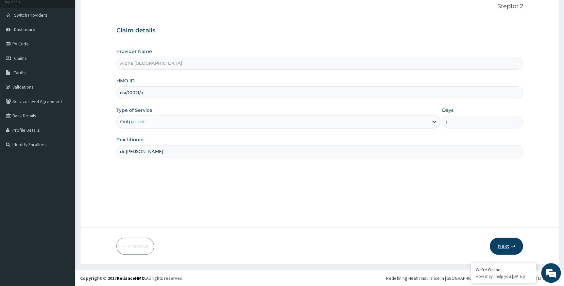
type input "dr chukwumati"
click at [502, 244] on button "Next" at bounding box center [506, 246] width 33 height 17
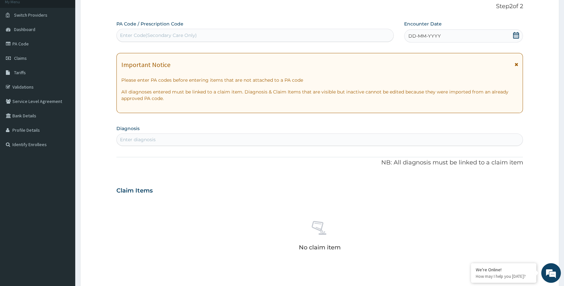
click at [477, 37] on div "DD-MM-YYYY" at bounding box center [463, 35] width 119 height 13
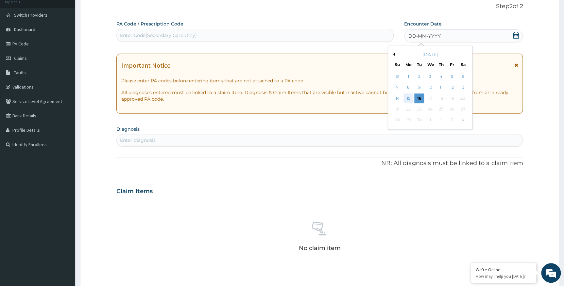
click at [409, 96] on div "15" at bounding box center [408, 98] width 10 height 10
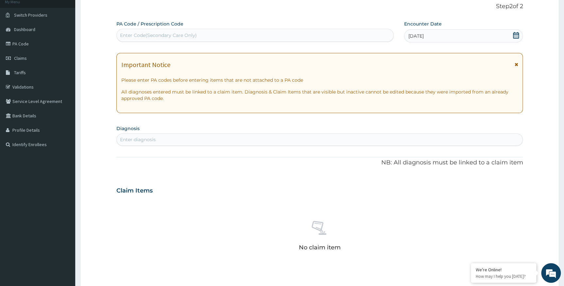
click at [201, 139] on div "Enter diagnosis" at bounding box center [320, 139] width 406 height 10
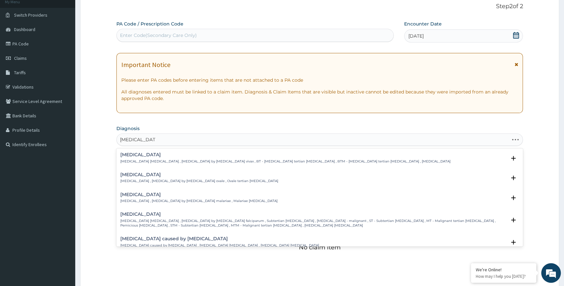
type input "plasmodium fal"
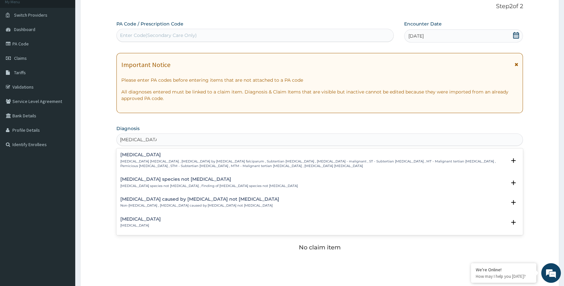
click at [179, 162] on p "Falciparum malaria , Malignant tertian malaria , Malaria by Plasmodium falcipar…" at bounding box center [313, 163] width 386 height 9
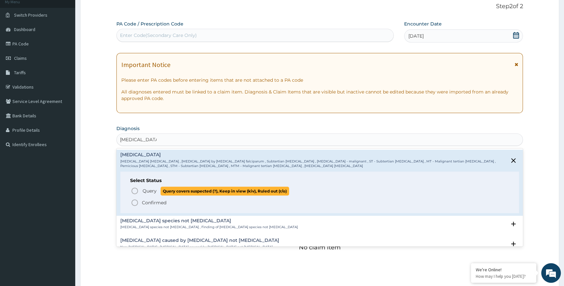
click at [155, 192] on span "Query" at bounding box center [150, 191] width 14 height 7
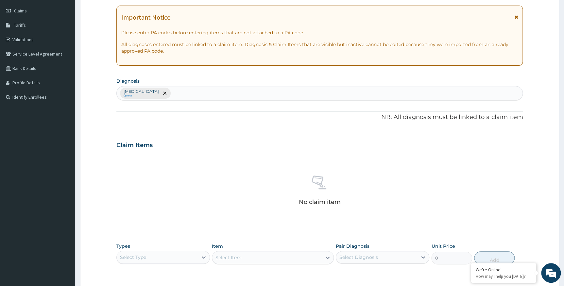
scroll to position [185, 0]
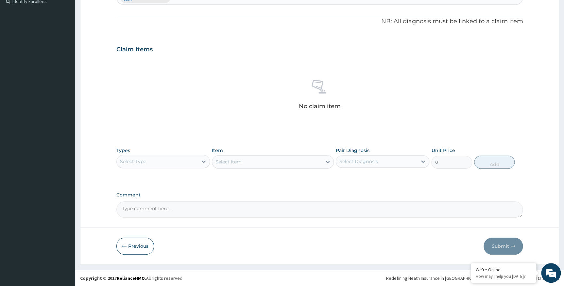
click at [183, 159] on div "Select Type" at bounding box center [157, 161] width 81 height 10
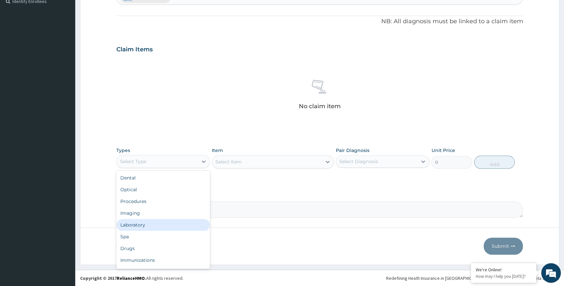
click at [142, 227] on div "Laboratory" at bounding box center [162, 225] width 93 height 12
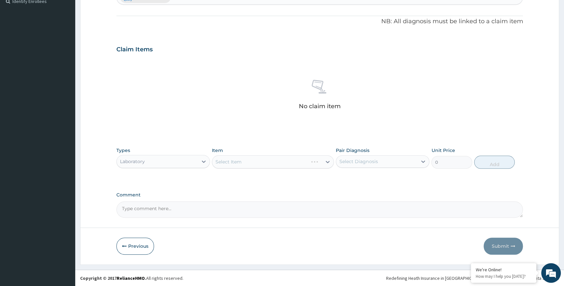
click at [236, 160] on div "Select Item" at bounding box center [273, 161] width 122 height 13
click at [236, 159] on div "Select Item" at bounding box center [273, 161] width 122 height 13
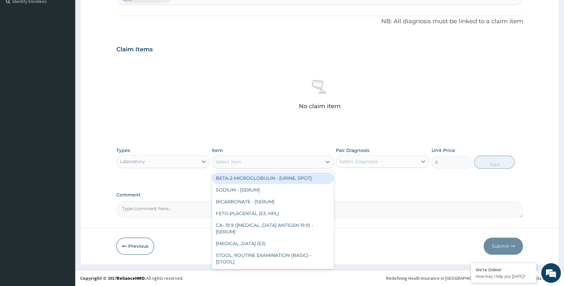
click at [236, 161] on div "Select Item" at bounding box center [228, 162] width 26 height 7
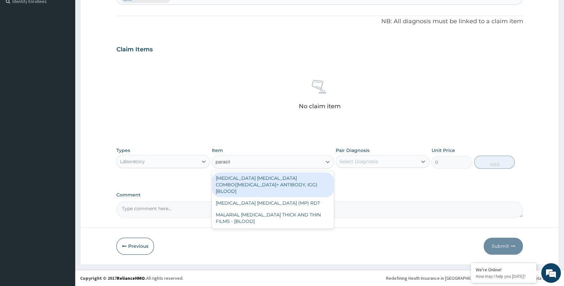
type input "parasite"
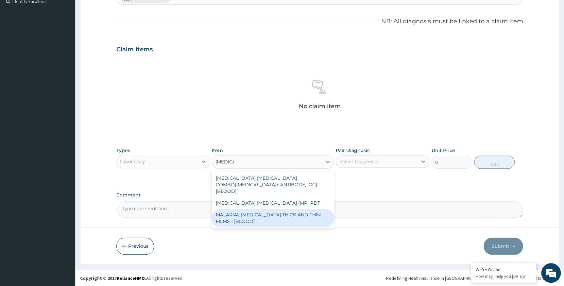
click at [257, 213] on div "MALARIAL PARASITE THICK AND THIN FILMS - [BLOOD]" at bounding box center [273, 218] width 122 height 18
type input "1612.5"
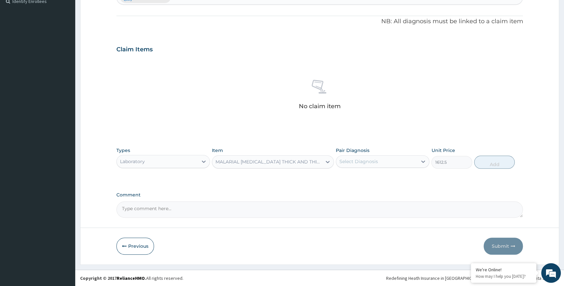
click at [386, 162] on div "Select Diagnosis" at bounding box center [376, 161] width 81 height 10
click at [376, 180] on div "Falciparum malaria" at bounding box center [382, 178] width 93 height 13
checkbox input "true"
click at [492, 161] on button "Add" at bounding box center [494, 162] width 41 height 13
type input "0"
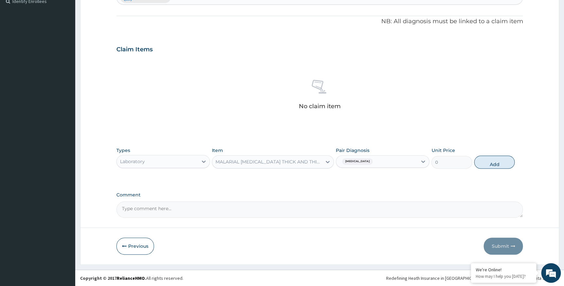
scroll to position [154, 0]
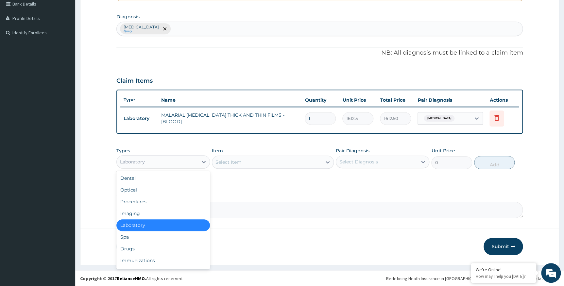
click at [161, 162] on div "Laboratory" at bounding box center [157, 162] width 81 height 10
click at [130, 250] on div "Drugs" at bounding box center [162, 249] width 93 height 12
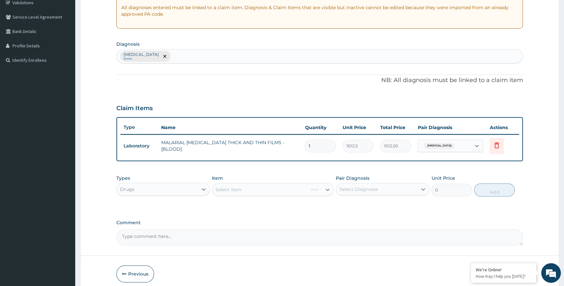
scroll to position [94, 0]
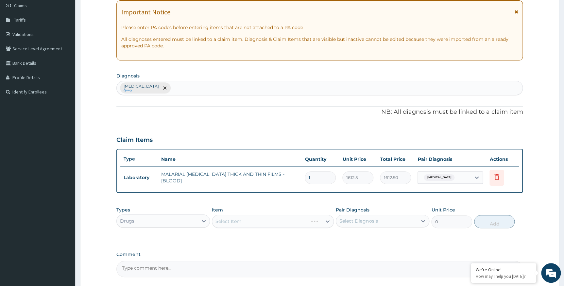
click at [184, 89] on div "Falciparum malaria Query" at bounding box center [320, 88] width 406 height 14
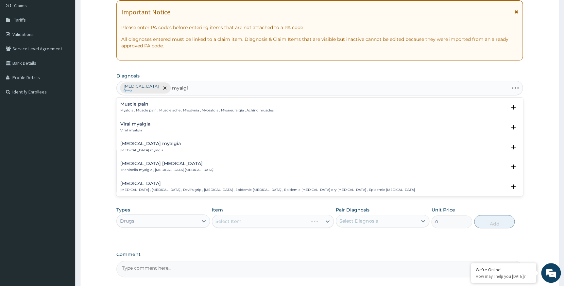
type input "myalgia"
click at [142, 110] on p "Myalgia , Muscle pain , Muscle ache , Myodynia , Myosalgia , Myoneuralgia , Ach…" at bounding box center [196, 110] width 153 height 5
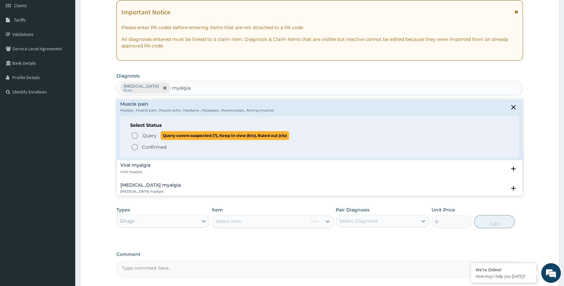
click at [149, 137] on span "Query" at bounding box center [150, 135] width 14 height 7
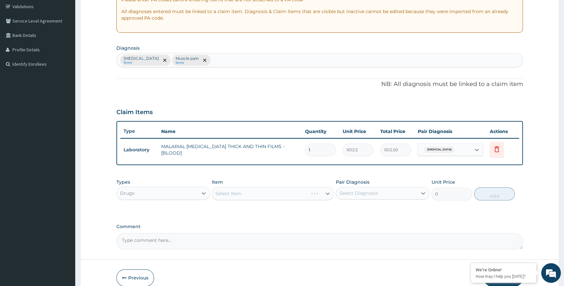
scroll to position [154, 0]
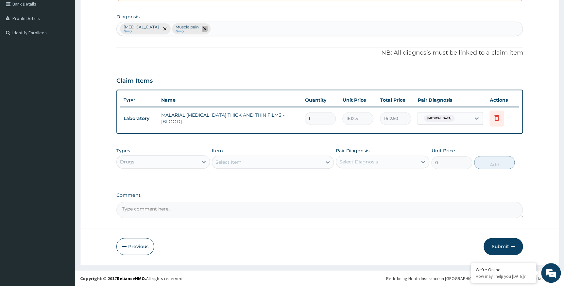
click at [206, 29] on icon "remove selection option" at bounding box center [204, 28] width 3 height 3
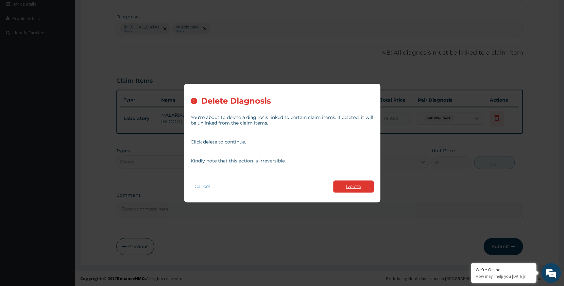
click at [346, 185] on button "Delete" at bounding box center [353, 186] width 41 height 12
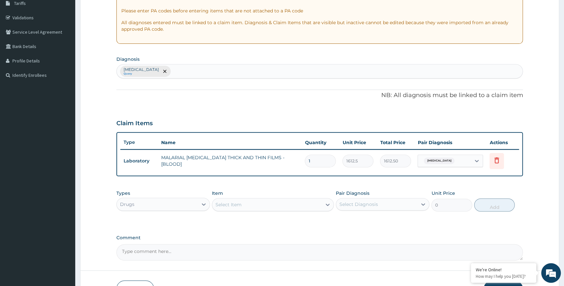
scroll to position [35, 0]
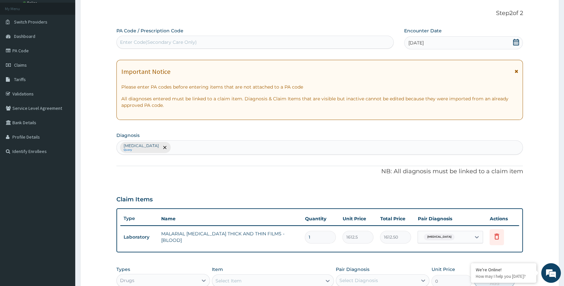
click at [182, 146] on div "Falciparum malaria Query" at bounding box center [320, 148] width 406 height 14
type input "myalgia"
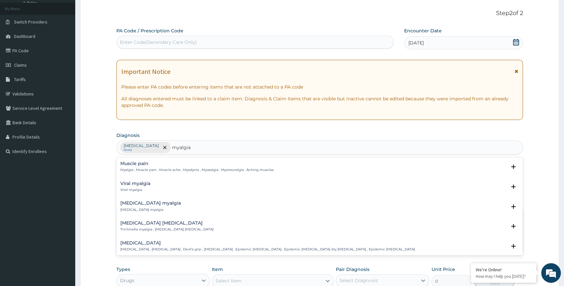
click at [161, 170] on p "Myalgia , Muscle pain , Muscle ache , Myodynia , Myosalgia , Myoneuralgia , Ach…" at bounding box center [196, 170] width 153 height 5
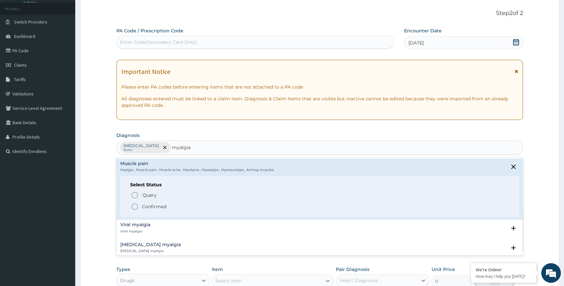
click at [160, 208] on p "Confirmed" at bounding box center [154, 206] width 25 height 7
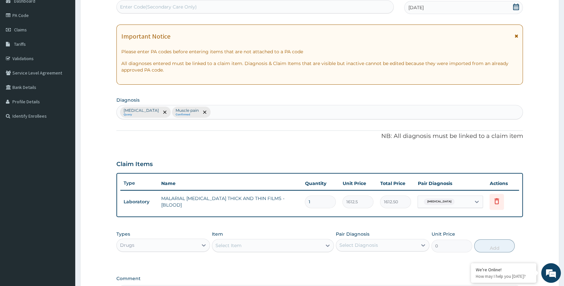
scroll to position [154, 0]
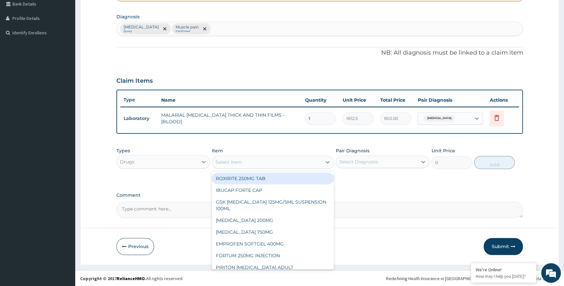
click at [226, 160] on div "Select Item" at bounding box center [228, 162] width 26 height 7
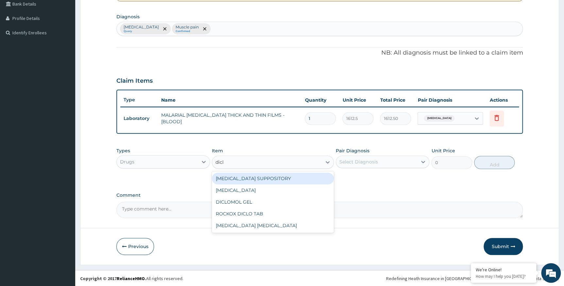
type input "diclo"
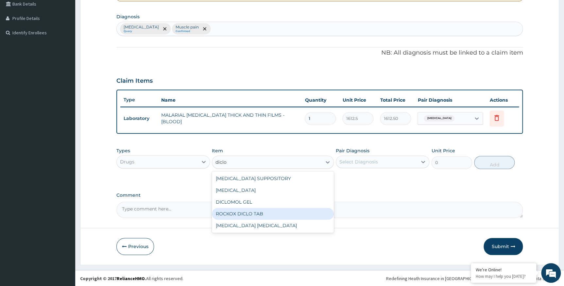
click at [239, 216] on div "ROCKOX DICLO TAB" at bounding box center [273, 214] width 122 height 12
type input "82.77499999999999"
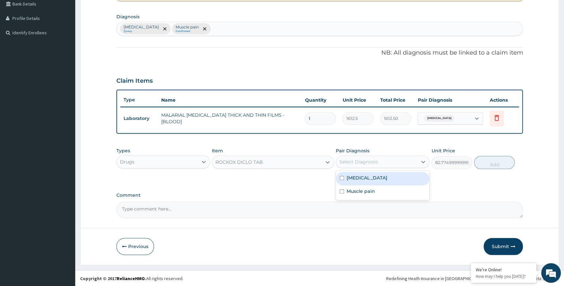
click at [366, 161] on div "Select Diagnosis" at bounding box center [358, 162] width 38 height 7
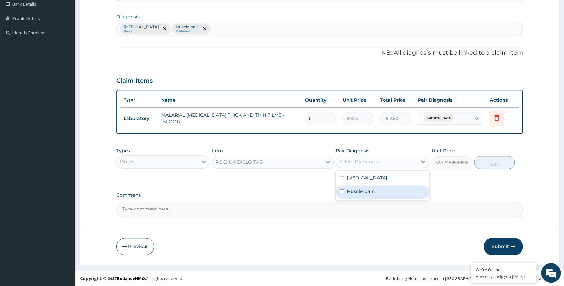
click at [352, 193] on label "Muscle pain" at bounding box center [360, 191] width 28 height 7
checkbox input "true"
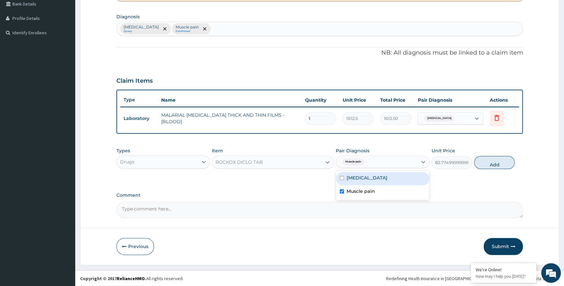
click at [379, 177] on label "Falciparum malaria" at bounding box center [366, 178] width 41 height 7
checkbox input "true"
drag, startPoint x: 487, startPoint y: 162, endPoint x: 441, endPoint y: 159, distance: 46.2
click at [487, 163] on button "Add" at bounding box center [494, 162] width 41 height 13
type input "0"
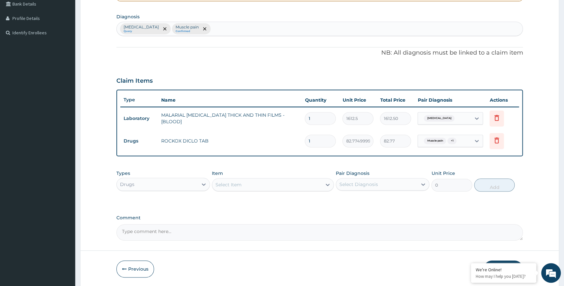
type input "10"
type input "827.75"
type input "10"
click at [173, 181] on div "Drugs" at bounding box center [157, 184] width 81 height 10
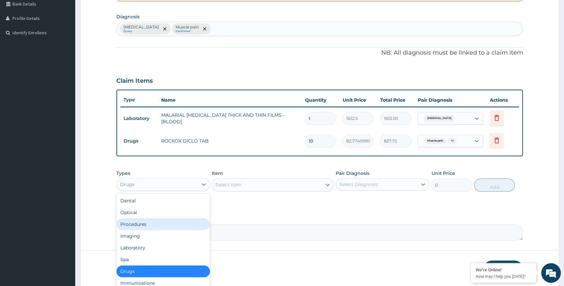
click at [153, 227] on div "Procedures" at bounding box center [162, 224] width 93 height 12
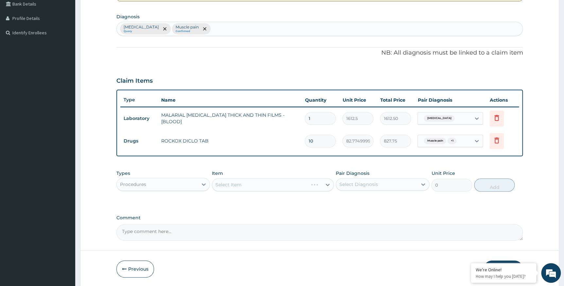
click at [252, 184] on div "Select Item" at bounding box center [273, 184] width 122 height 13
click at [252, 184] on div "Select Item" at bounding box center [267, 184] width 110 height 10
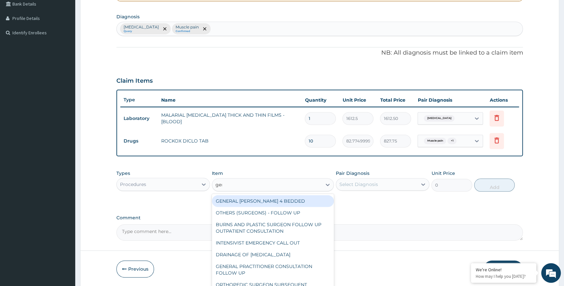
type input "gener"
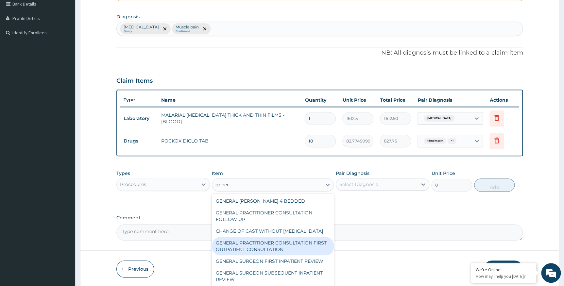
click at [257, 253] on div "GENERAL PRACTITIONER CONSULTATION FIRST OUTPATIENT CONSULTATION" at bounding box center [273, 246] width 122 height 18
type input "3547.5"
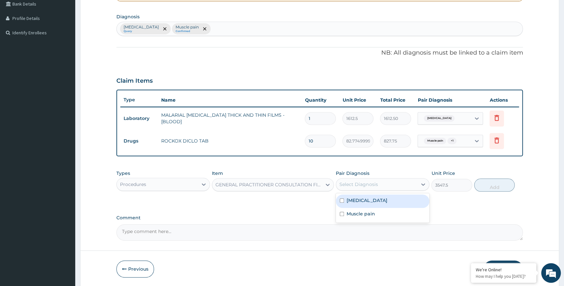
click at [372, 182] on div "Select Diagnosis" at bounding box center [358, 184] width 38 height 7
drag, startPoint x: 364, startPoint y: 197, endPoint x: 361, endPoint y: 208, distance: 11.0
click at [364, 200] on label "Falciparum malaria" at bounding box center [366, 200] width 41 height 7
checkbox input "true"
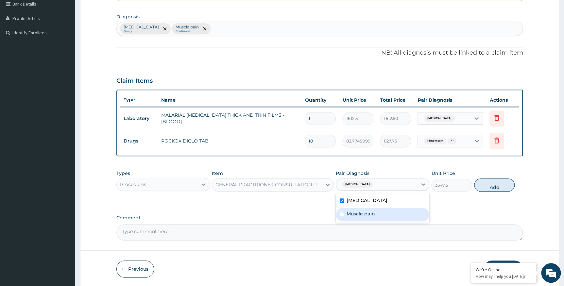
click at [357, 214] on label "Muscle pain" at bounding box center [360, 214] width 28 height 7
checkbox input "true"
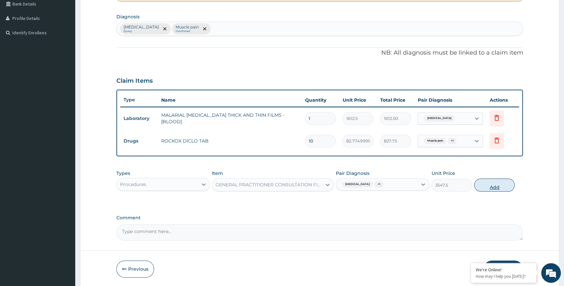
click at [488, 183] on button "Add" at bounding box center [494, 184] width 41 height 13
type input "0"
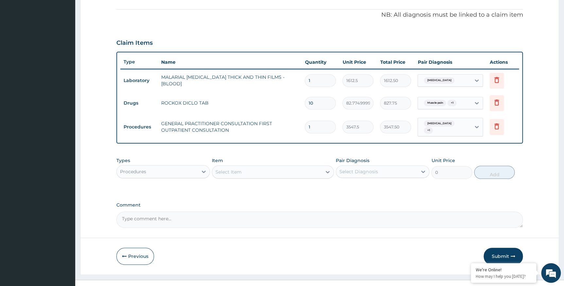
scroll to position [202, 0]
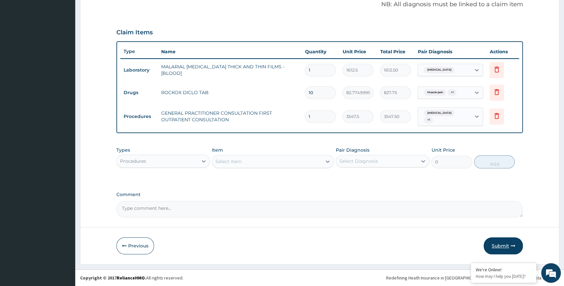
click at [498, 247] on button "Submit" at bounding box center [502, 245] width 39 height 17
